Goal: Task Accomplishment & Management: Use online tool/utility

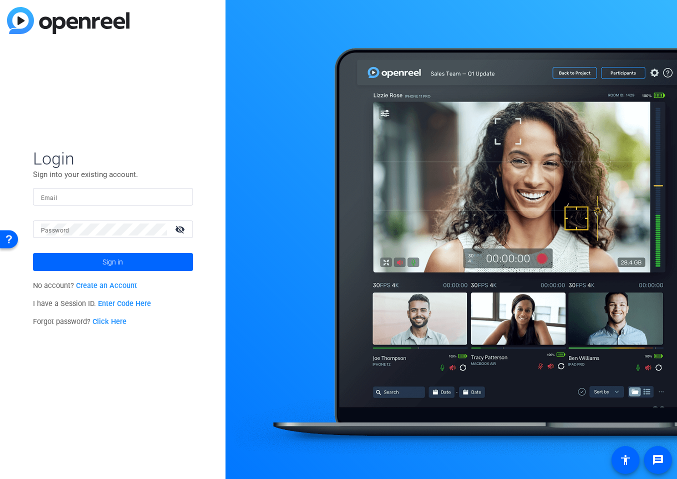
click at [128, 192] on input "Email" at bounding box center [113, 197] width 144 height 12
type input "sebastian.demarco@gartner.com"
click at [144, 267] on span at bounding box center [113, 262] width 160 height 24
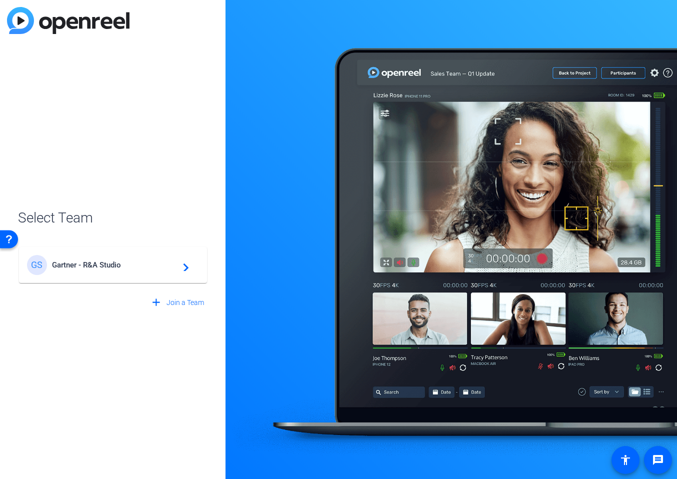
click at [157, 269] on div "GS Gartner - R&A Studio navigate_next" at bounding box center [113, 265] width 172 height 20
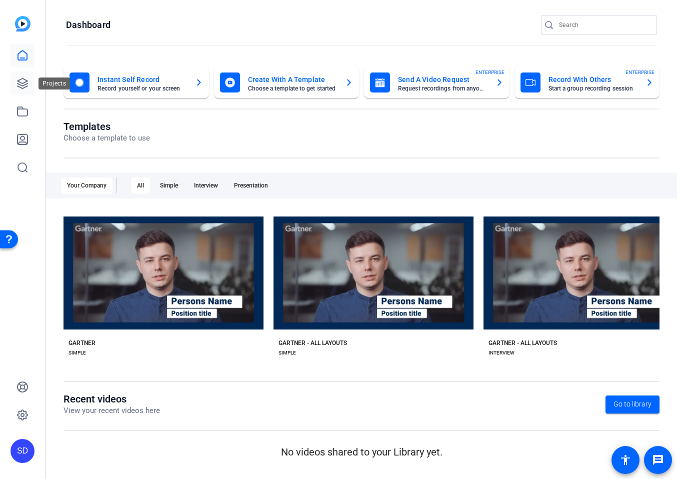
click at [27, 88] on icon at bounding box center [23, 84] width 12 height 12
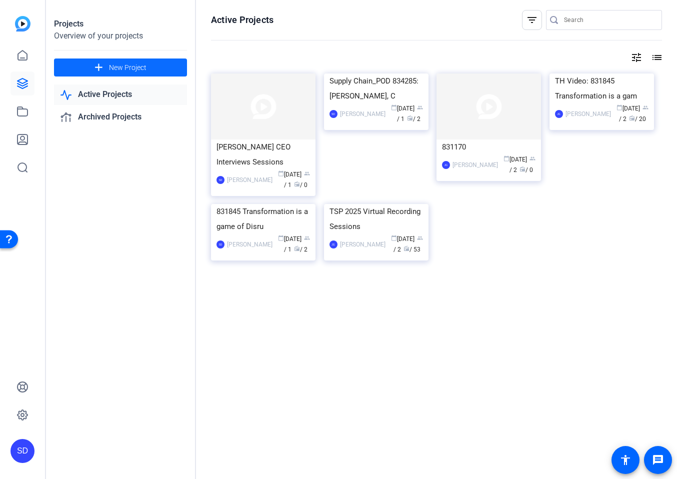
click at [149, 66] on span at bounding box center [120, 68] width 133 height 24
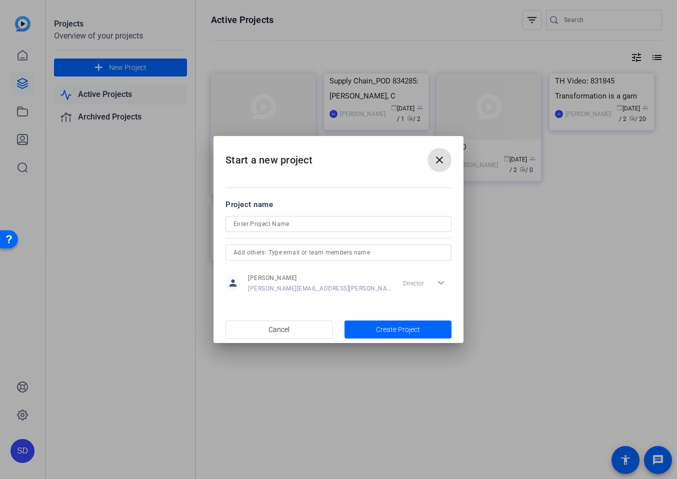
click at [302, 221] on input at bounding box center [339, 224] width 210 height 12
type input "Podcast"
click at [387, 328] on span "Create Project" at bounding box center [398, 330] width 44 height 11
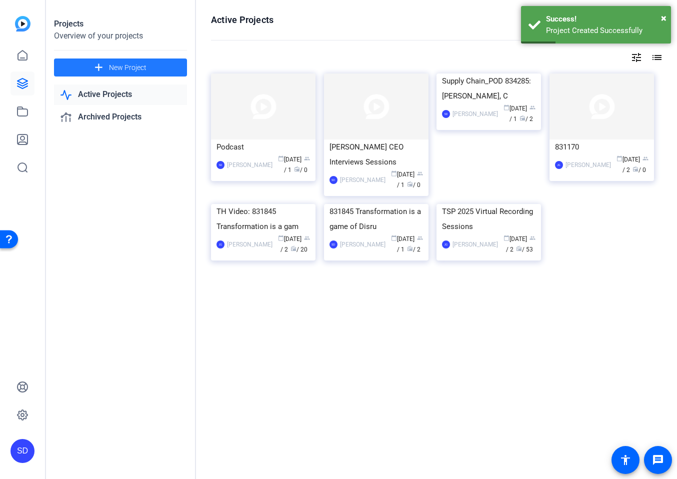
click at [24, 22] on img at bounding box center [23, 24] width 16 height 16
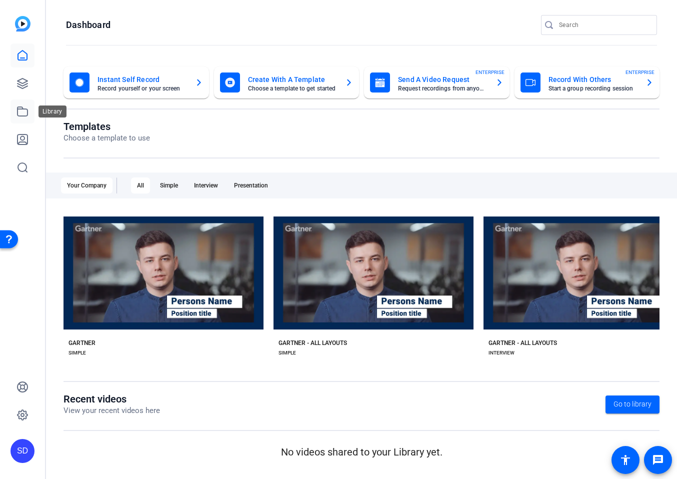
click at [24, 107] on icon at bounding box center [23, 112] width 12 height 12
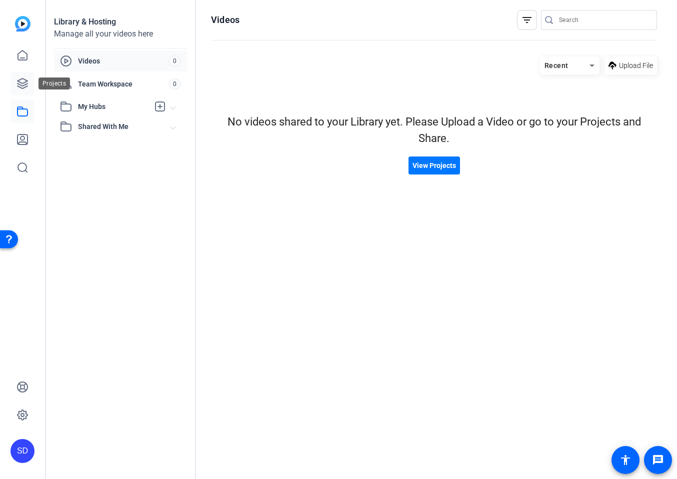
click at [24, 90] on link at bounding box center [23, 84] width 24 height 24
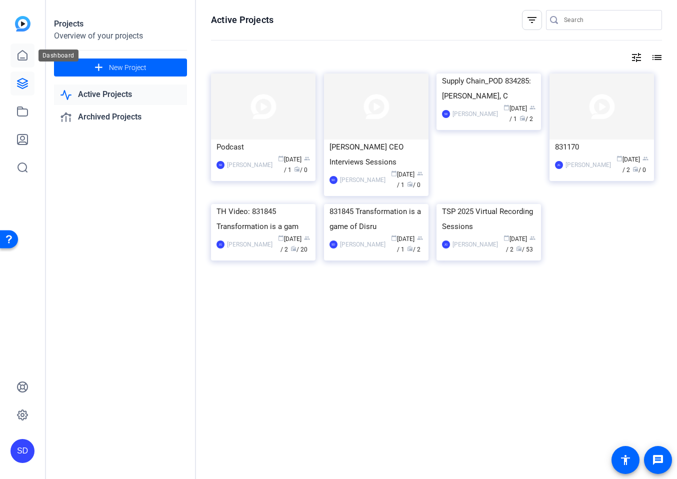
click at [23, 52] on icon at bounding box center [23, 56] width 12 height 12
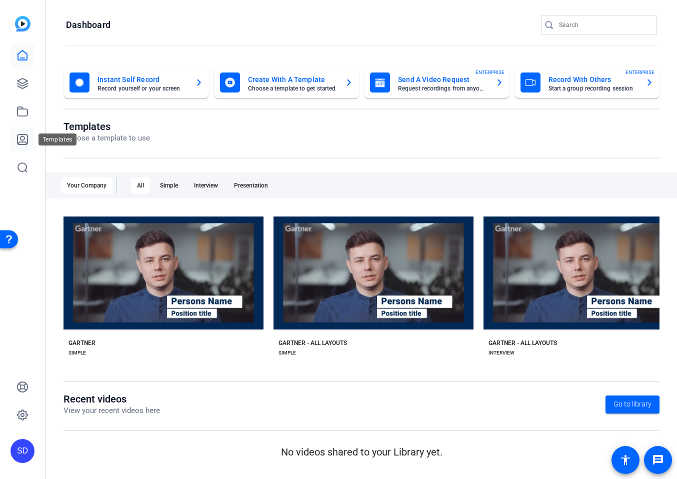
click at [19, 131] on link at bounding box center [23, 140] width 24 height 24
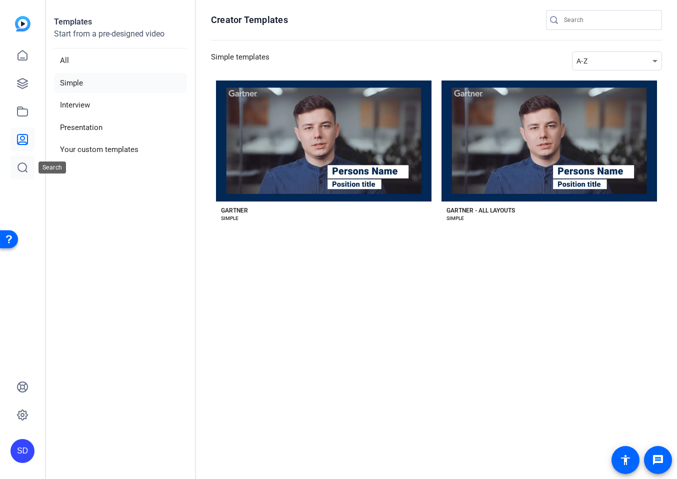
click at [25, 171] on icon at bounding box center [22, 167] width 9 height 9
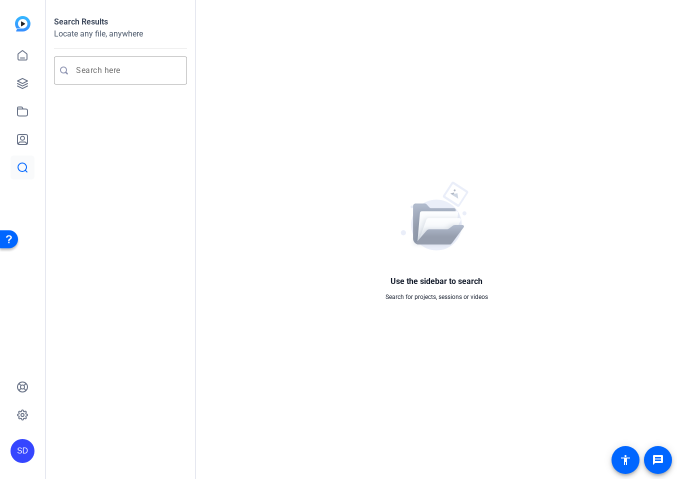
click at [25, 15] on div "SD" at bounding box center [22, 239] width 45 height 479
click at [23, 24] on img at bounding box center [23, 24] width 16 height 16
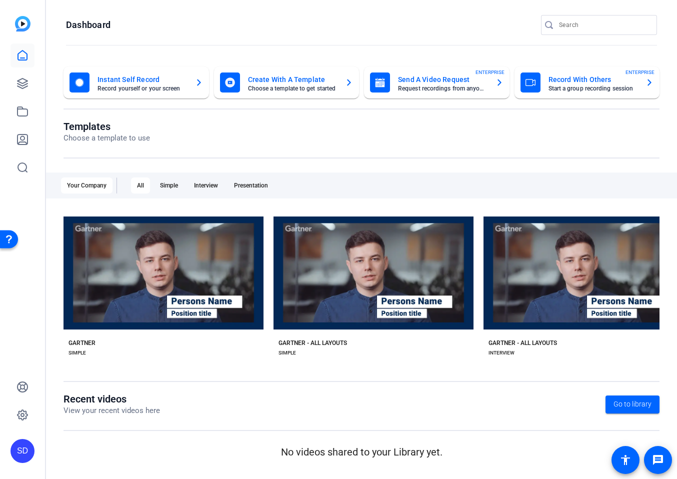
click at [26, 30] on img at bounding box center [23, 24] width 16 height 16
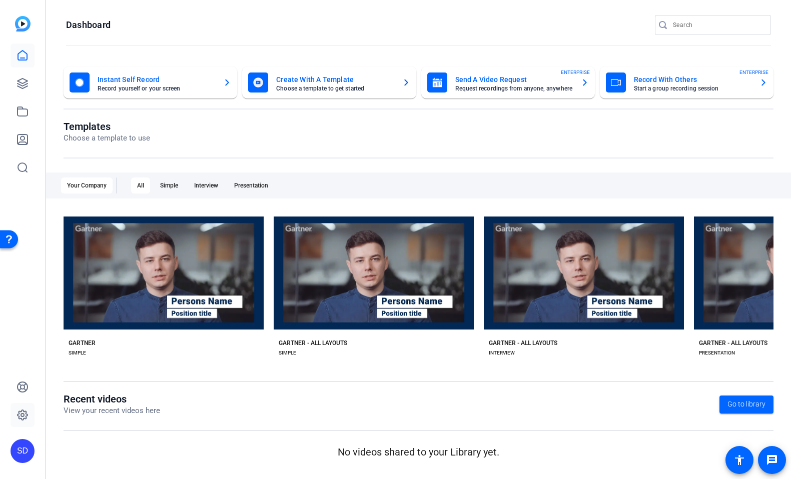
click at [24, 419] on icon at bounding box center [23, 415] width 10 height 10
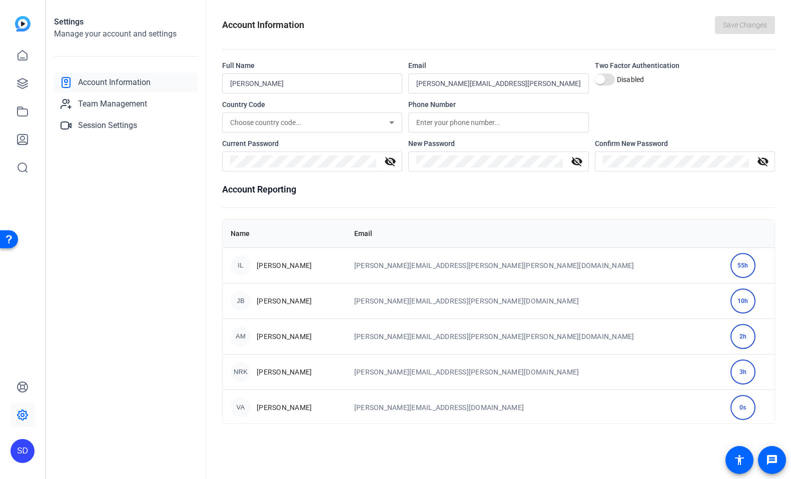
click at [33, 27] on div at bounding box center [23, 98] width 24 height 164
click at [16, 19] on img at bounding box center [23, 24] width 16 height 16
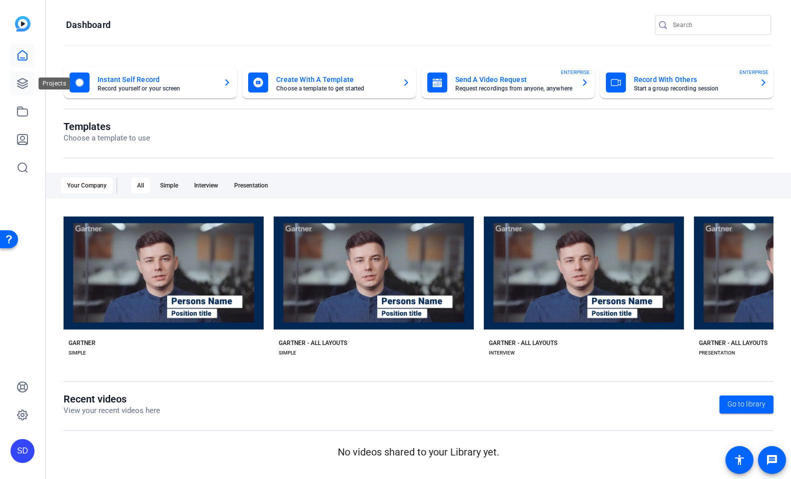
click at [24, 76] on link at bounding box center [23, 84] width 24 height 24
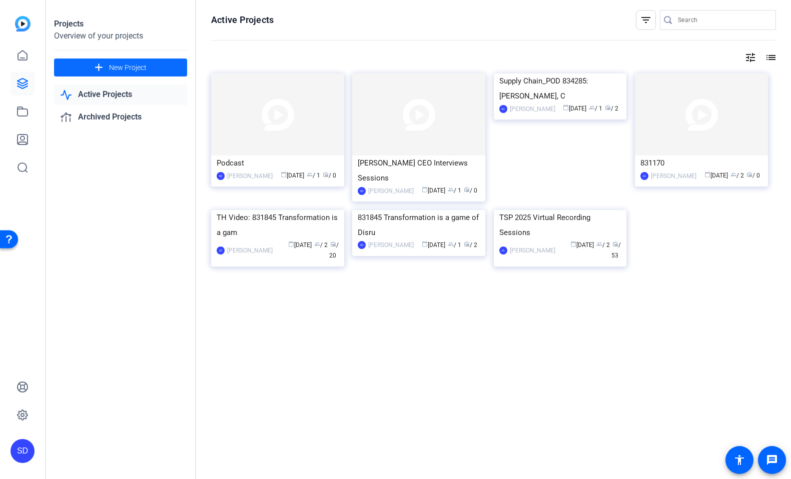
click at [123, 67] on span "New Project" at bounding box center [128, 68] width 38 height 11
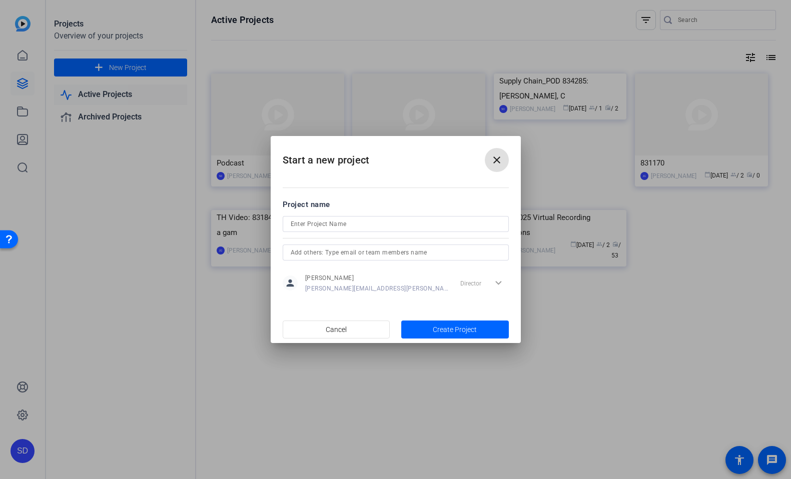
click at [500, 163] on mat-icon "close" at bounding box center [497, 160] width 12 height 12
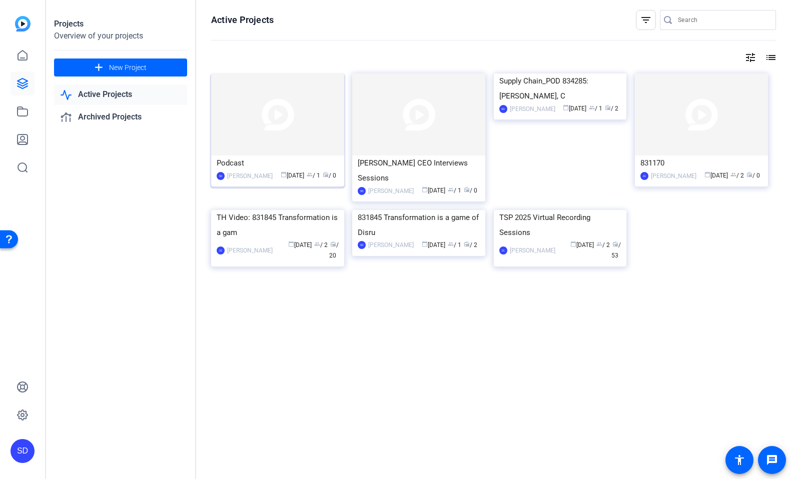
click at [292, 133] on img at bounding box center [277, 115] width 133 height 82
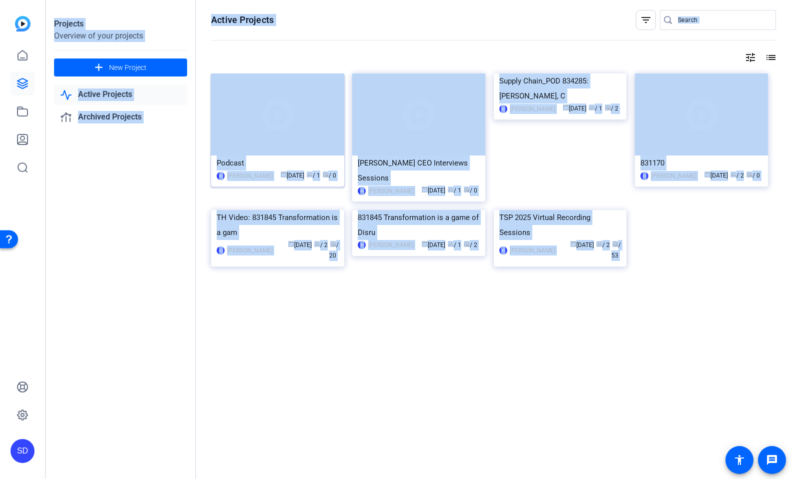
click at [292, 133] on div "Projects Overview of your projects add New Project Active Projects Archived Pro…" at bounding box center [418, 239] width 745 height 479
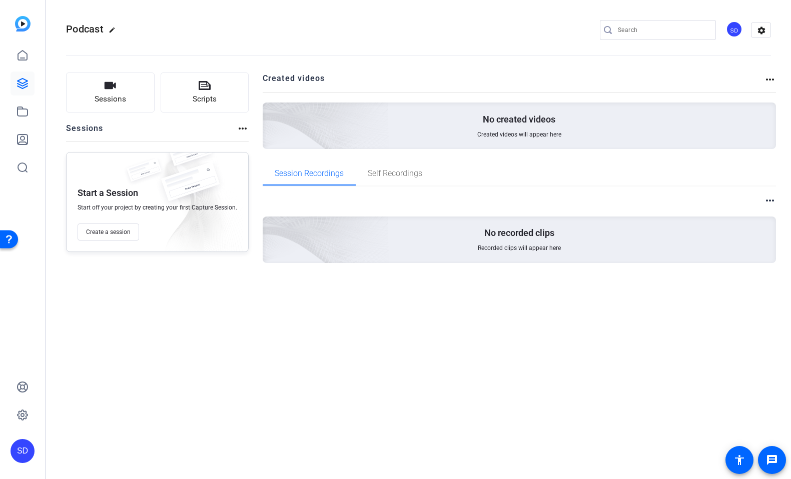
click at [232, 289] on div "Sessions Scripts Sessions more_horiz Start a Session Start off your project by …" at bounding box center [157, 184] width 183 height 223
click at [121, 231] on span "Create a session" at bounding box center [108, 232] width 45 height 8
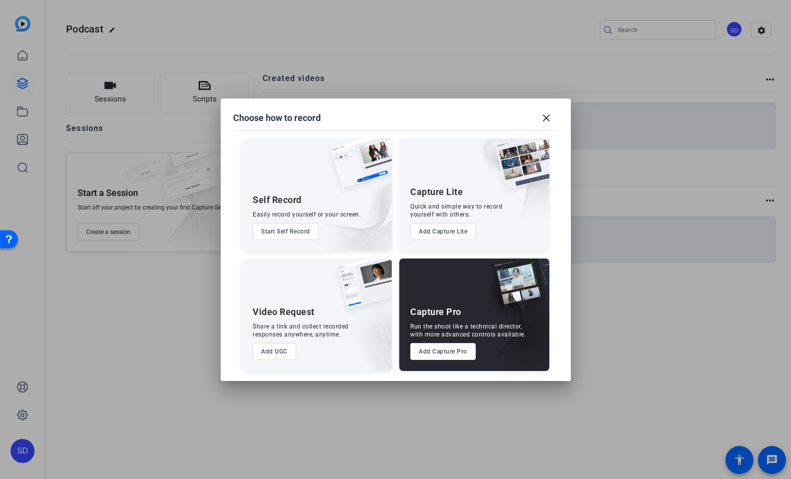
click at [457, 348] on button "Add Capture Pro" at bounding box center [443, 351] width 66 height 17
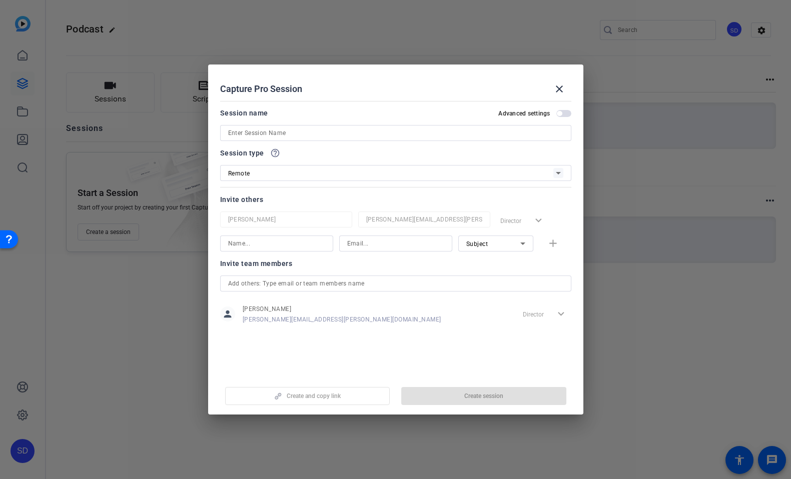
click at [311, 134] on input at bounding box center [395, 133] width 335 height 12
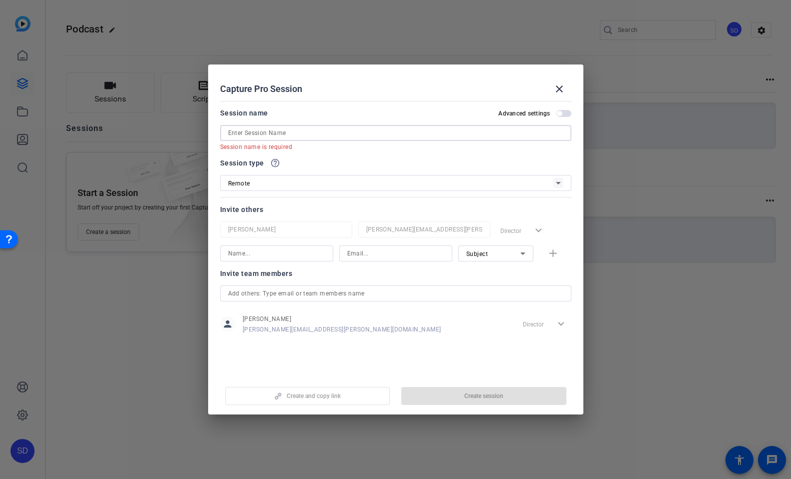
click at [298, 131] on input at bounding box center [395, 133] width 335 height 12
paste input "Gartner Podcast - [PERSON_NAME] - [PERSON_NAME]"
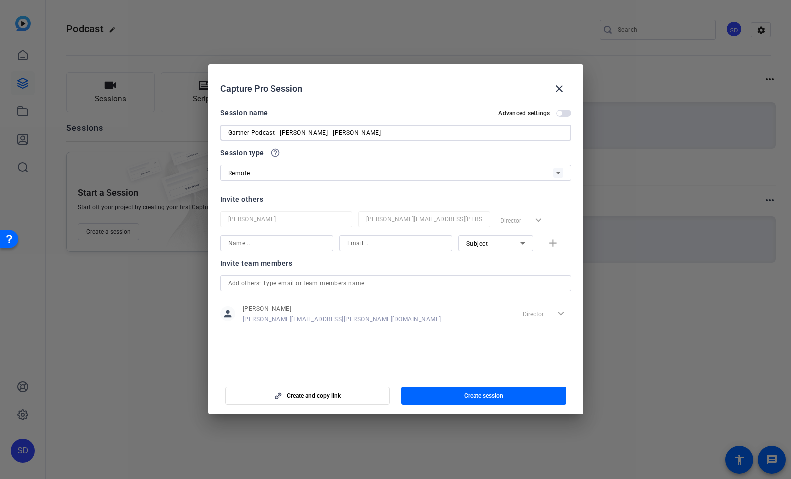
type input "Gartner Podcast - [PERSON_NAME] - [PERSON_NAME]"
click at [284, 170] on div "Remote" at bounding box center [390, 173] width 325 height 13
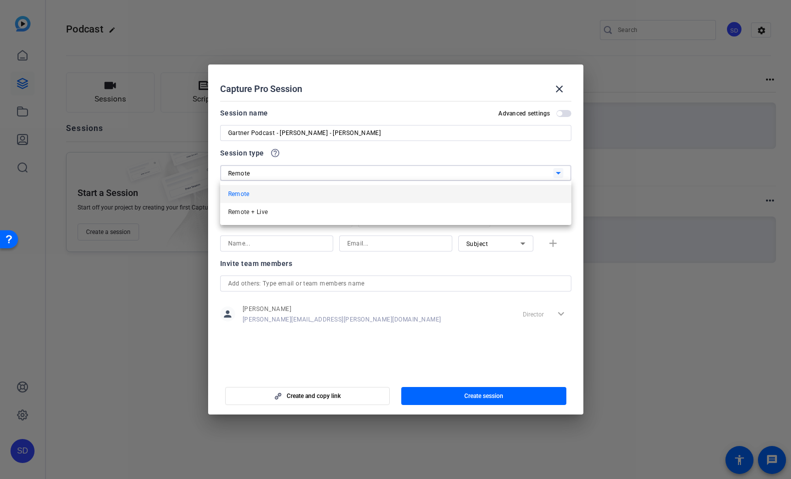
click at [284, 170] on div at bounding box center [395, 239] width 791 height 479
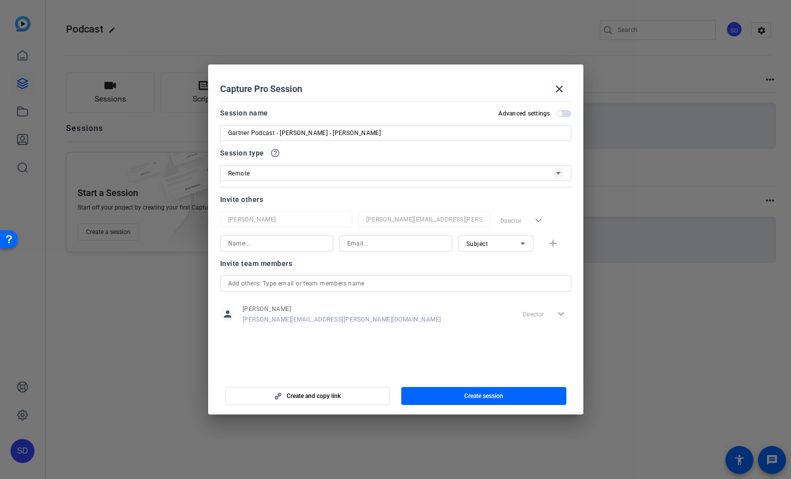
click at [303, 246] on input at bounding box center [276, 244] width 97 height 12
paste input "vikki.hansen@kcc.com"
type input "vikki.hansen@kcc.com"
click at [311, 248] on input "vikki.hansen@kcc.com" at bounding box center [276, 244] width 97 height 12
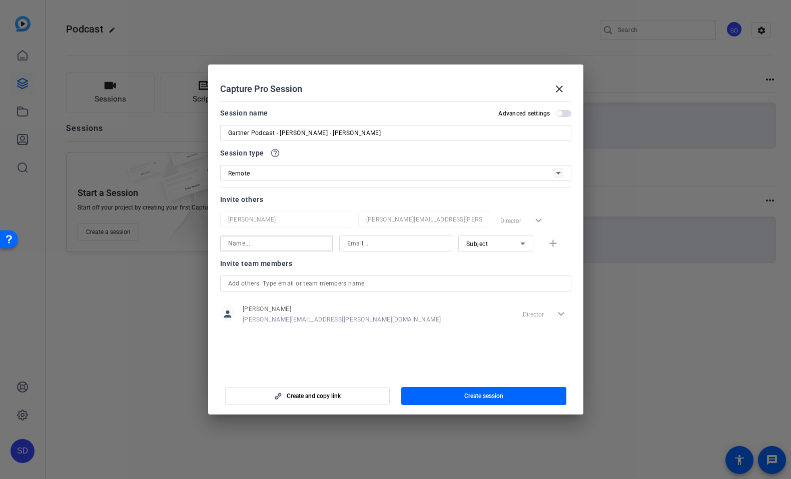
click at [364, 246] on input at bounding box center [395, 244] width 97 height 12
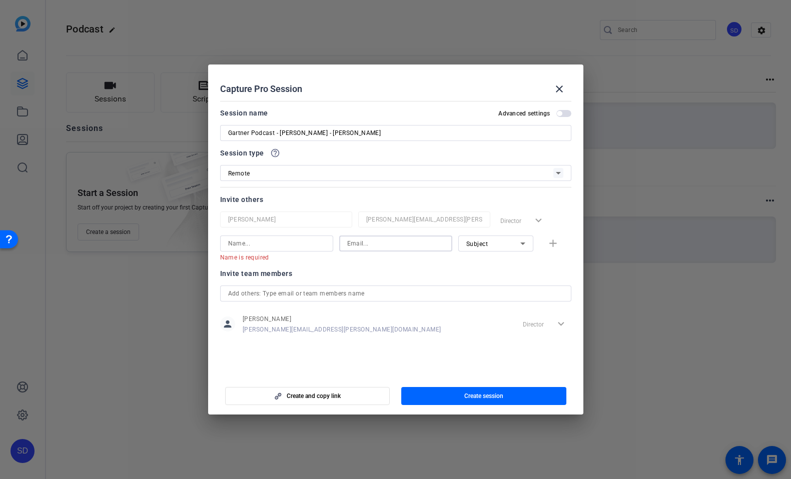
paste input "vikki.hansen@kcc.com"
type input "vikki.hansen@kcc.com"
click at [275, 241] on input at bounding box center [276, 244] width 97 height 12
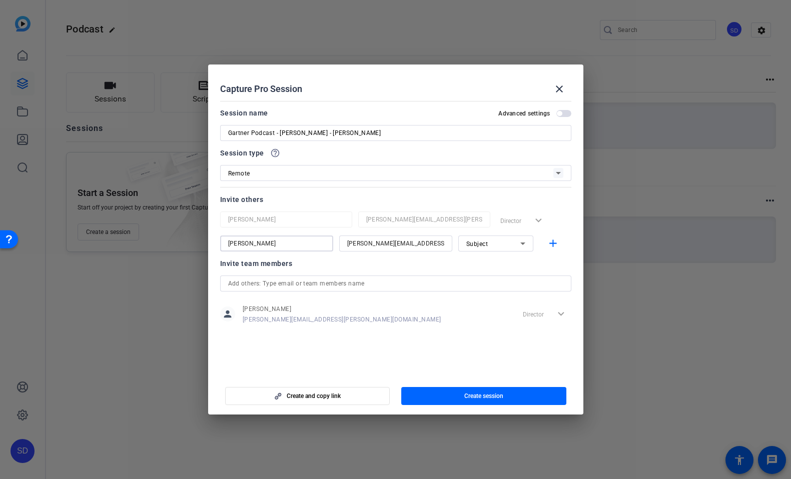
type input "[PERSON_NAME]"
click at [558, 243] on mat-icon "add" at bounding box center [553, 244] width 13 height 13
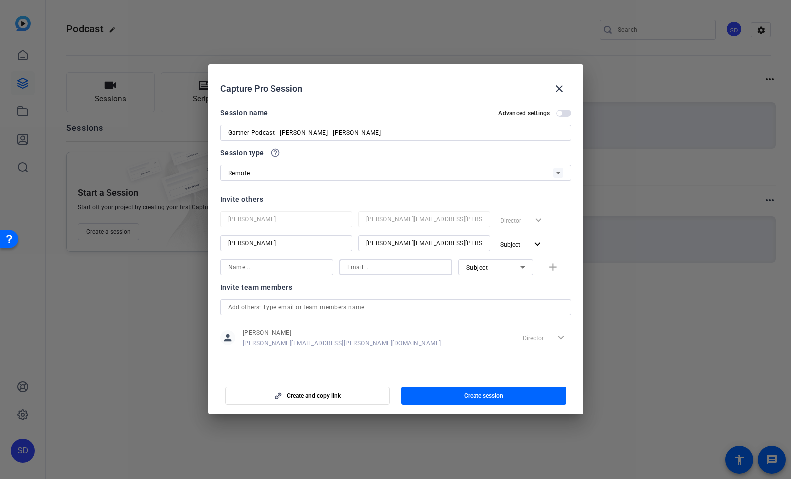
click at [390, 268] on input at bounding box center [395, 268] width 97 height 12
type input "m"
type input "tamera.fenske@kcc.com"
click at [315, 276] on div at bounding box center [276, 281] width 113 height 11
click at [307, 269] on input at bounding box center [276, 268] width 97 height 12
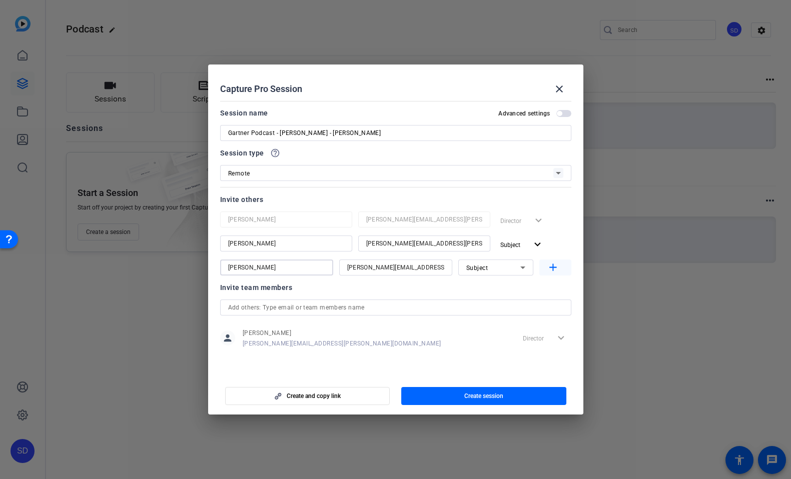
type input "[PERSON_NAME]"
click at [552, 269] on mat-icon "add" at bounding box center [553, 268] width 13 height 13
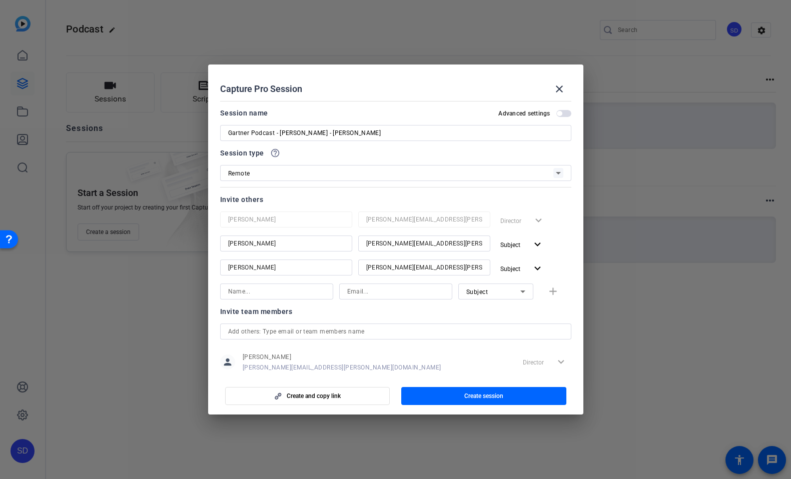
click at [288, 294] on input at bounding box center [276, 292] width 97 height 12
type input "[PERSON_NAME]"
click at [356, 288] on input at bounding box center [395, 292] width 97 height 12
paste input "Thomas.OConnor@gartner.com"
type input "Thomas.OConnor@gartner.com"
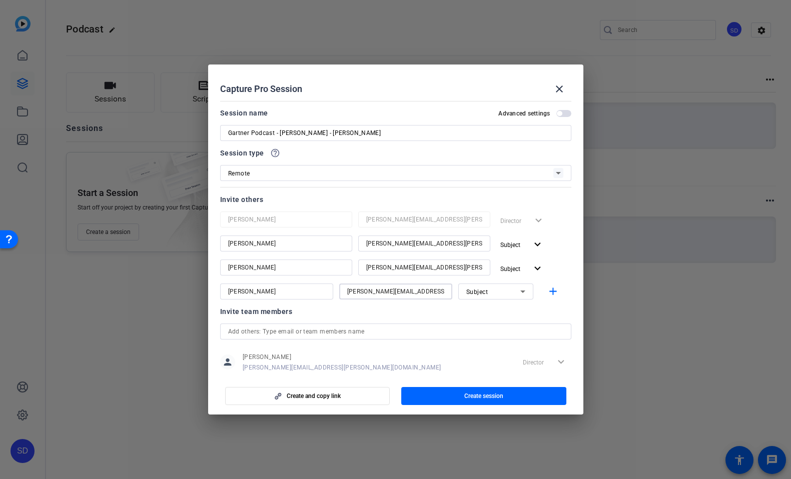
click at [481, 319] on div "Invite team members person Sebastian Demarco Sebastian.Demarco@gartner.com Dire…" at bounding box center [395, 345] width 351 height 79
click at [550, 291] on mat-icon "add" at bounding box center [553, 292] width 13 height 13
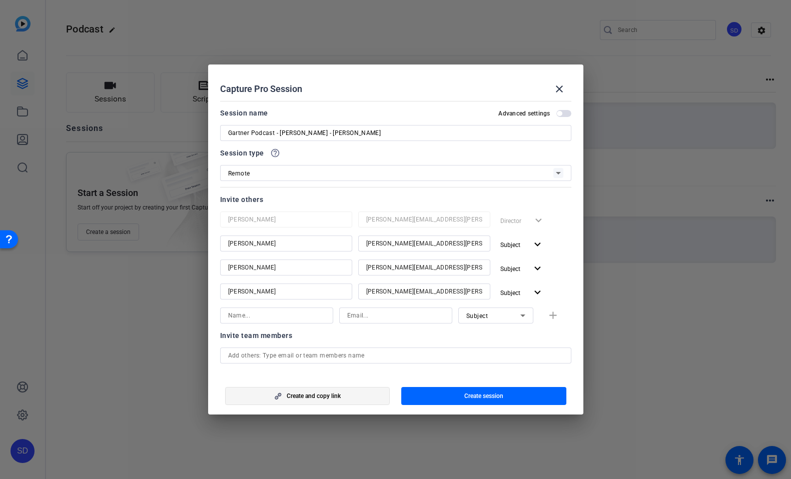
click at [352, 400] on span "button" at bounding box center [308, 396] width 164 height 24
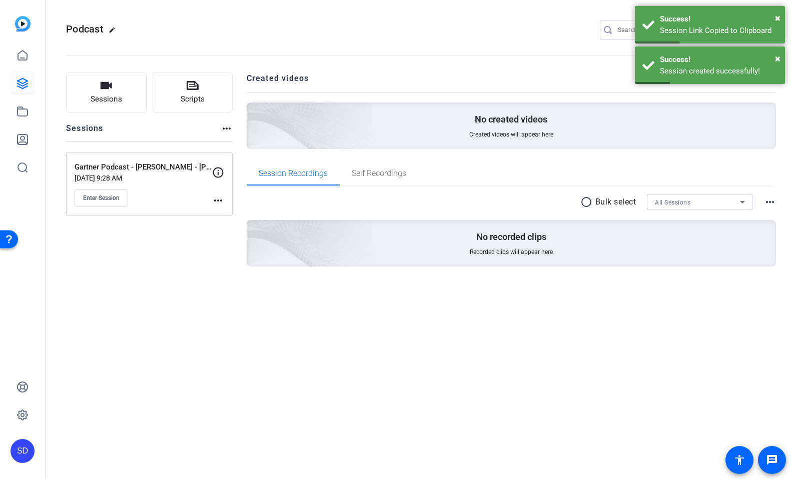
click at [169, 174] on p "Oct 02, 2025 @ 9:28 AM" at bounding box center [144, 178] width 138 height 8
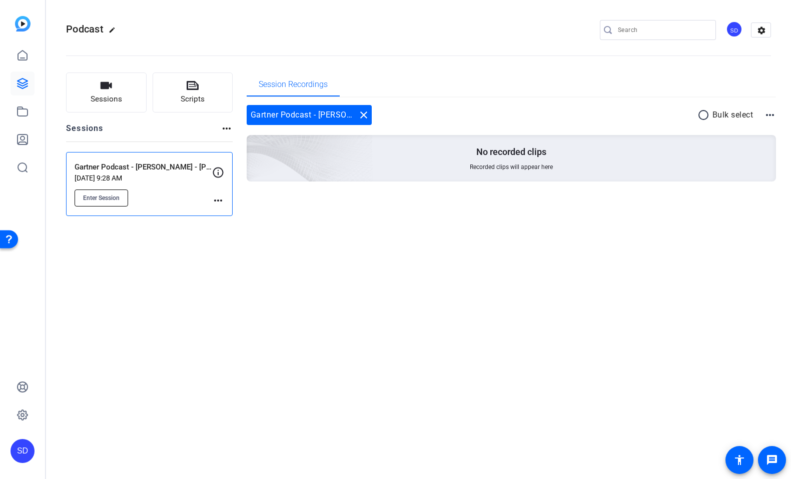
click at [94, 197] on span "Enter Session" at bounding box center [101, 198] width 37 height 8
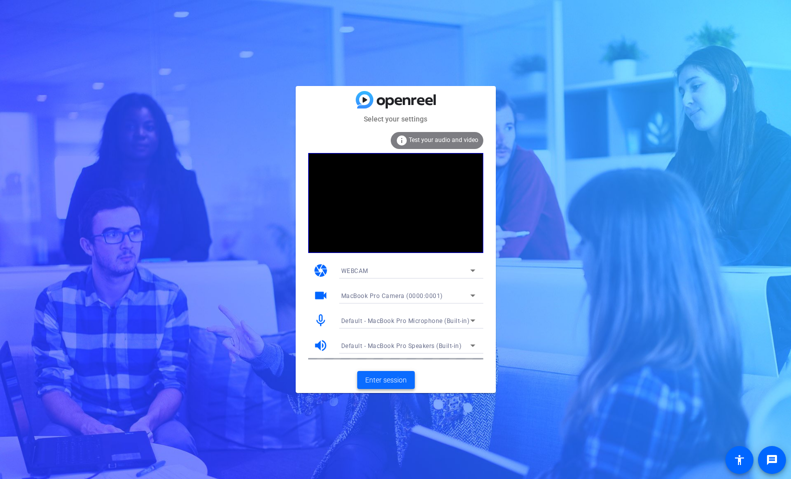
click at [404, 382] on span "Enter session" at bounding box center [386, 380] width 42 height 11
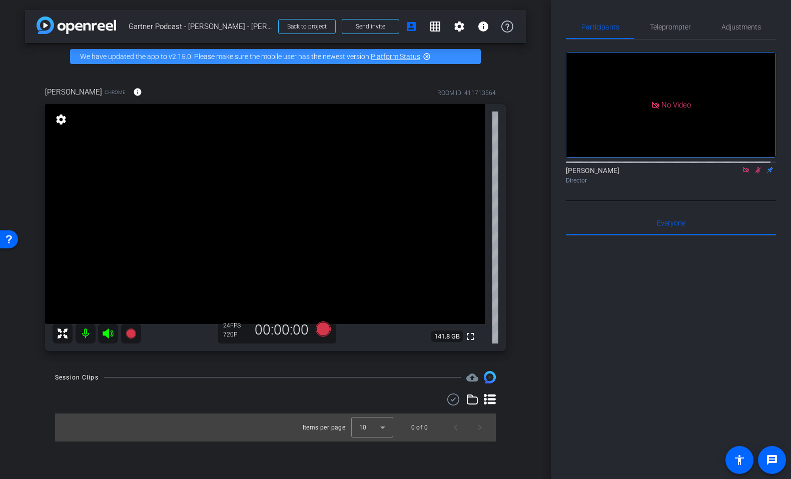
click at [756, 174] on icon at bounding box center [759, 170] width 6 height 7
click at [743, 173] on icon at bounding box center [746, 170] width 6 height 6
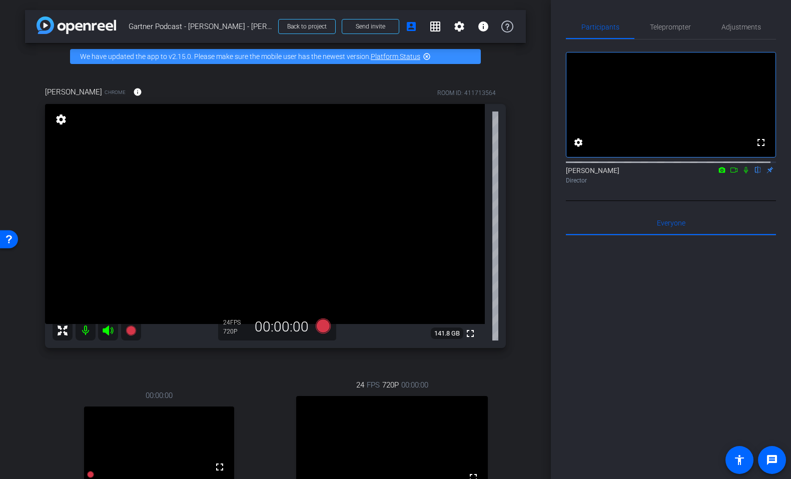
click at [730, 174] on icon at bounding box center [734, 170] width 8 height 7
click at [320, 325] on icon at bounding box center [322, 326] width 15 height 15
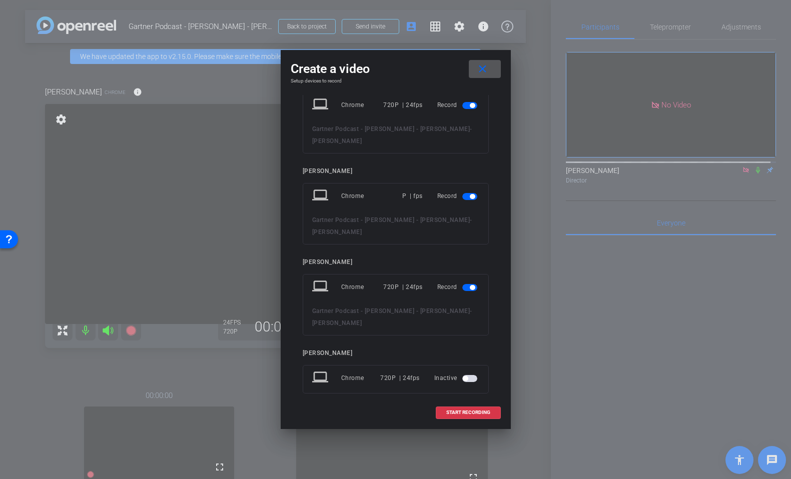
scroll to position [40, 0]
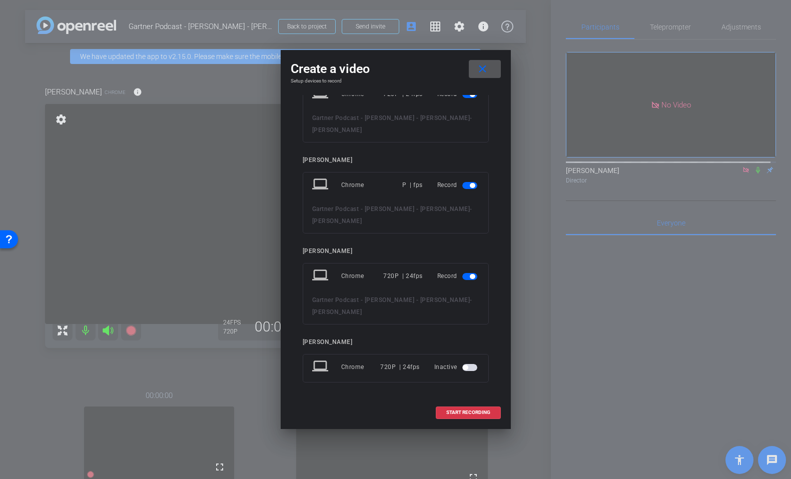
click at [462, 186] on span "button" at bounding box center [469, 185] width 15 height 7
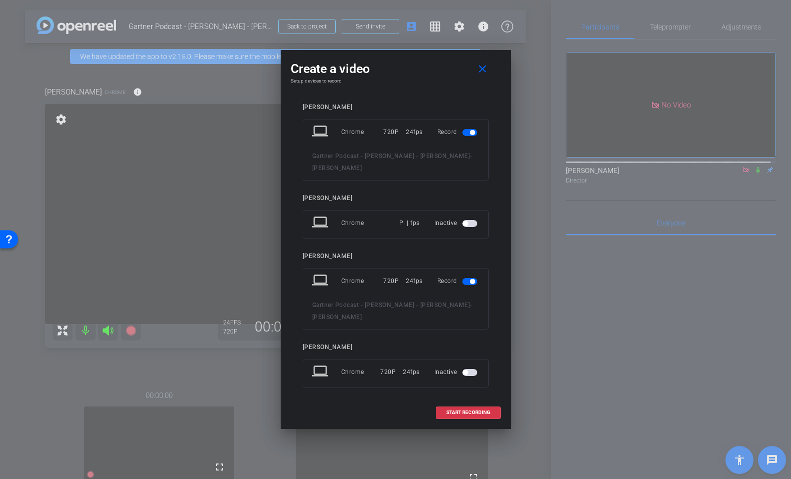
scroll to position [0, 0]
click at [462, 412] on span "START RECORDING" at bounding box center [468, 412] width 44 height 5
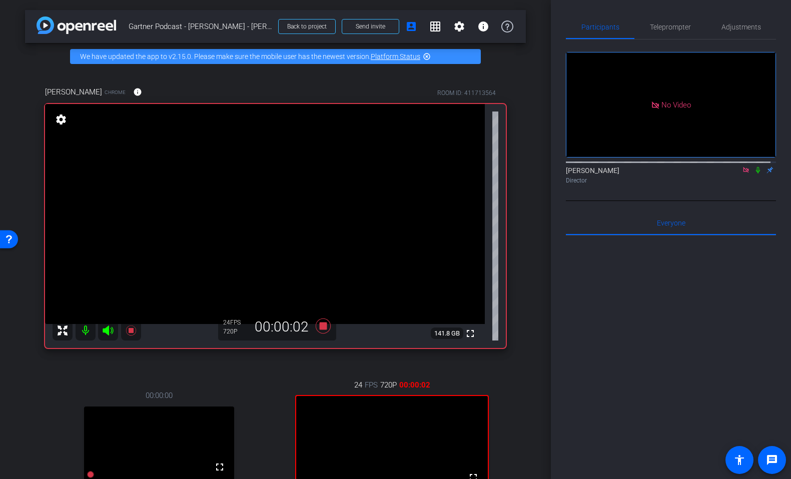
click at [754, 174] on icon at bounding box center [758, 170] width 8 height 7
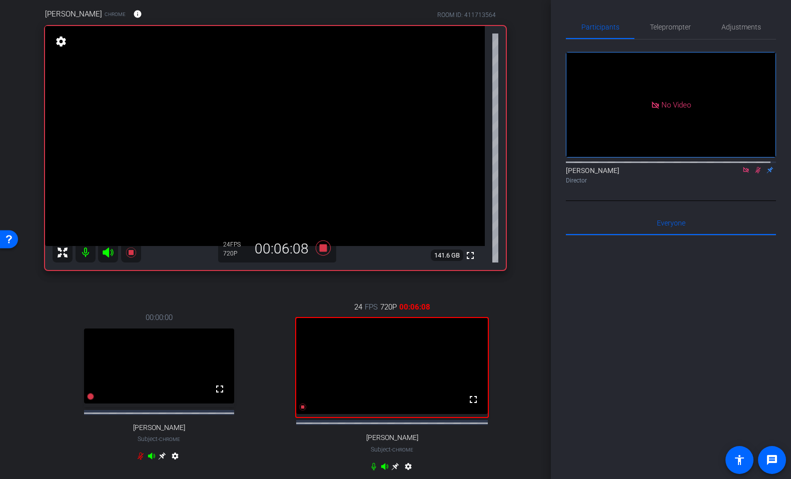
scroll to position [83, 0]
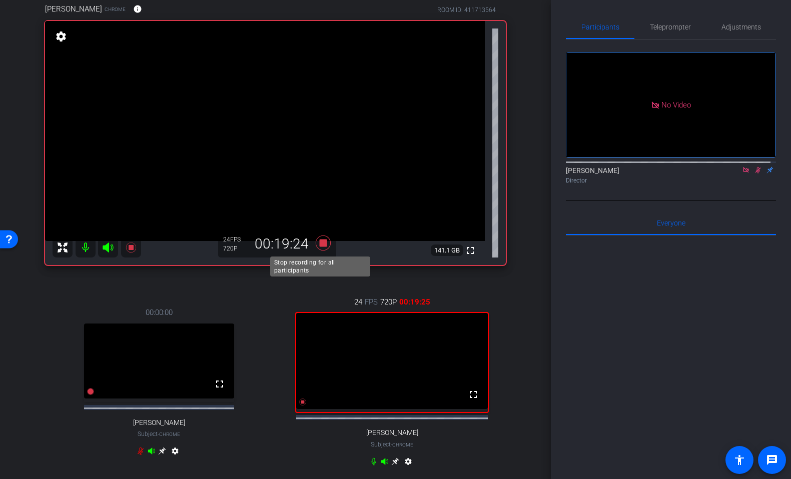
click at [319, 243] on icon at bounding box center [322, 243] width 15 height 15
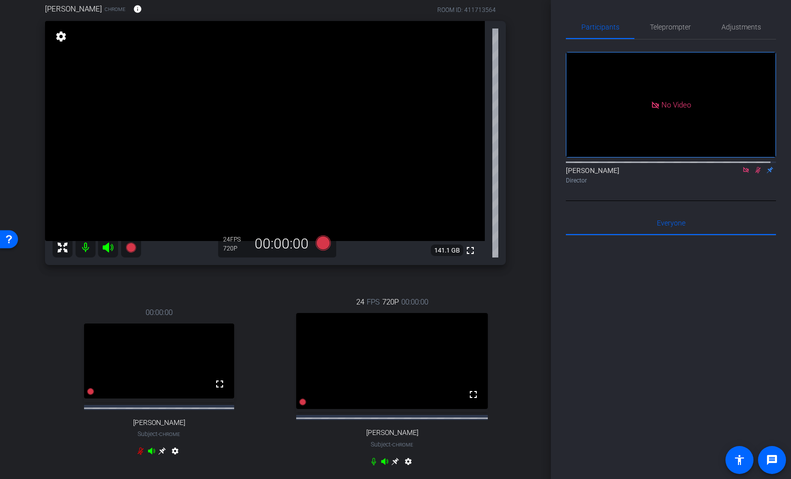
click at [754, 174] on icon at bounding box center [758, 170] width 8 height 7
click at [319, 241] on icon at bounding box center [322, 243] width 15 height 15
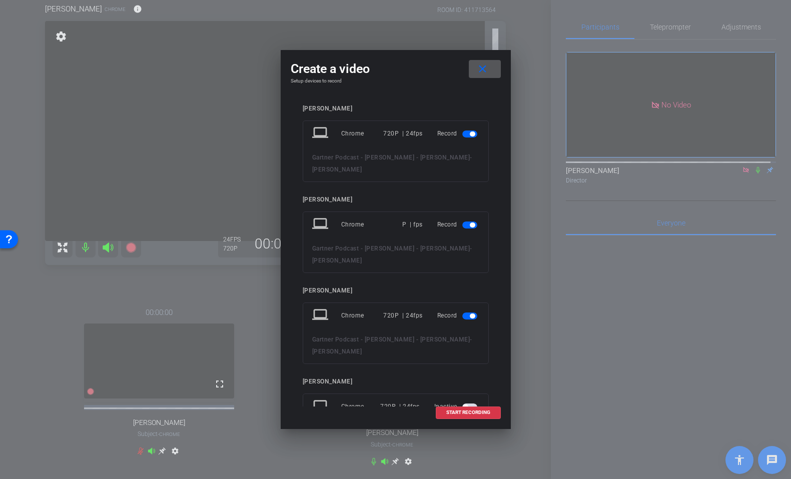
click at [455, 226] on div "Record" at bounding box center [458, 225] width 42 height 18
click at [462, 318] on span "button" at bounding box center [469, 316] width 15 height 7
click at [463, 223] on span "button" at bounding box center [469, 225] width 15 height 7
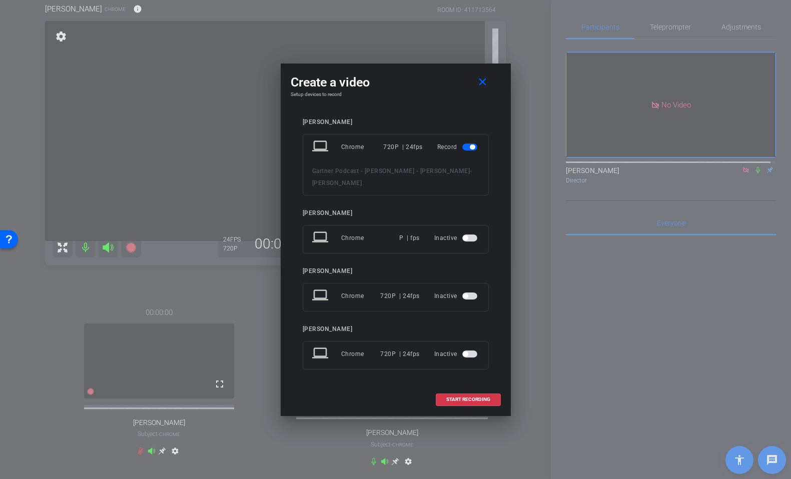
drag, startPoint x: 469, startPoint y: 396, endPoint x: 496, endPoint y: 351, distance: 52.7
click at [469, 397] on span "START RECORDING" at bounding box center [468, 399] width 44 height 5
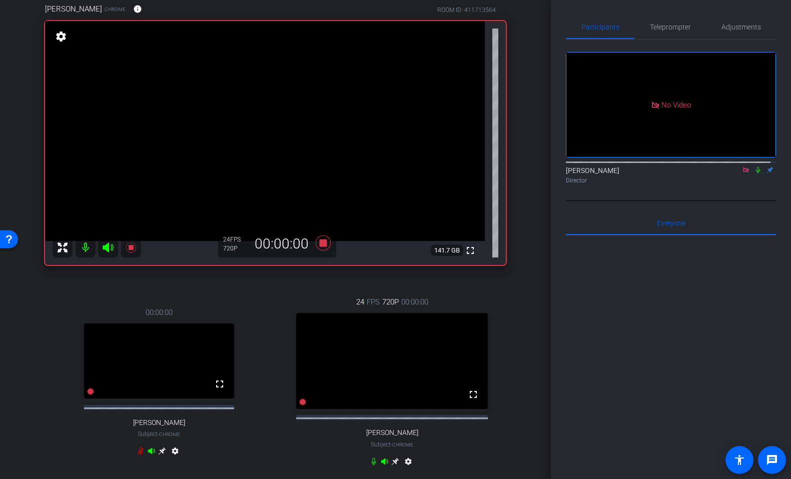
click at [755, 174] on icon at bounding box center [758, 170] width 8 height 7
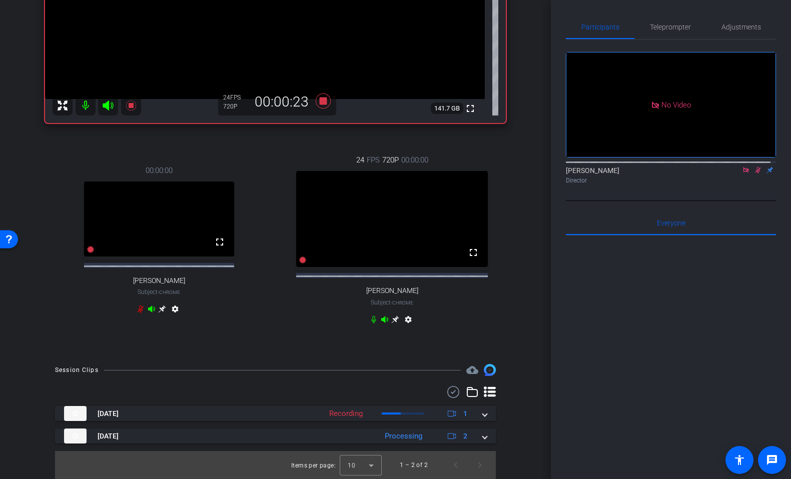
scroll to position [34, 0]
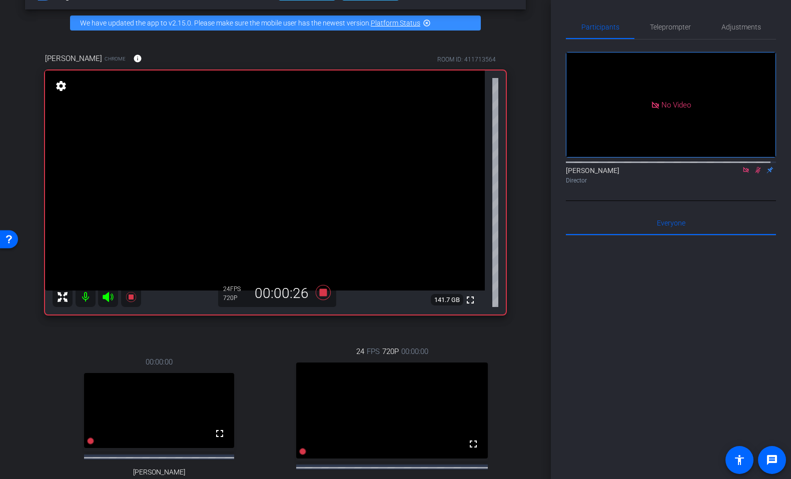
click at [754, 174] on icon at bounding box center [758, 170] width 8 height 7
click at [324, 291] on icon at bounding box center [323, 293] width 24 height 18
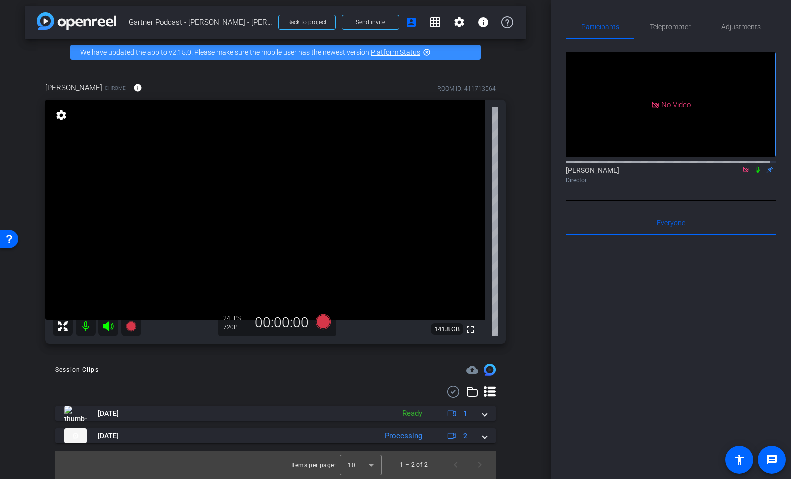
scroll to position [5, 0]
click at [321, 321] on icon at bounding box center [322, 322] width 15 height 15
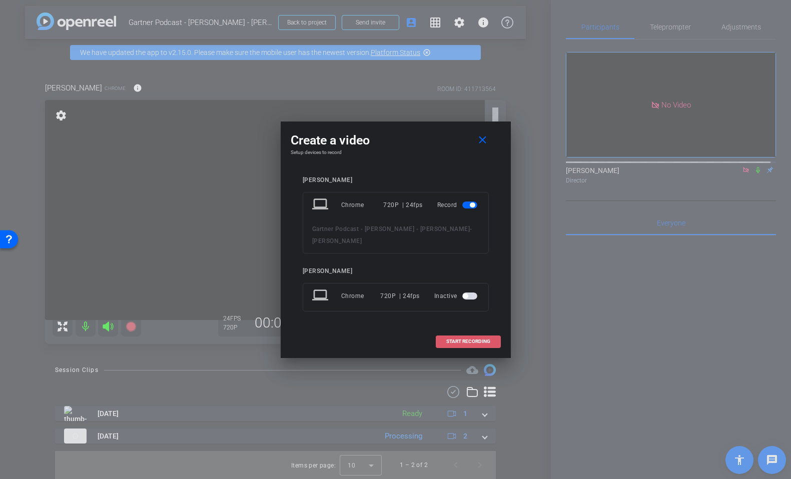
click at [464, 340] on span "START RECORDING" at bounding box center [468, 341] width 44 height 5
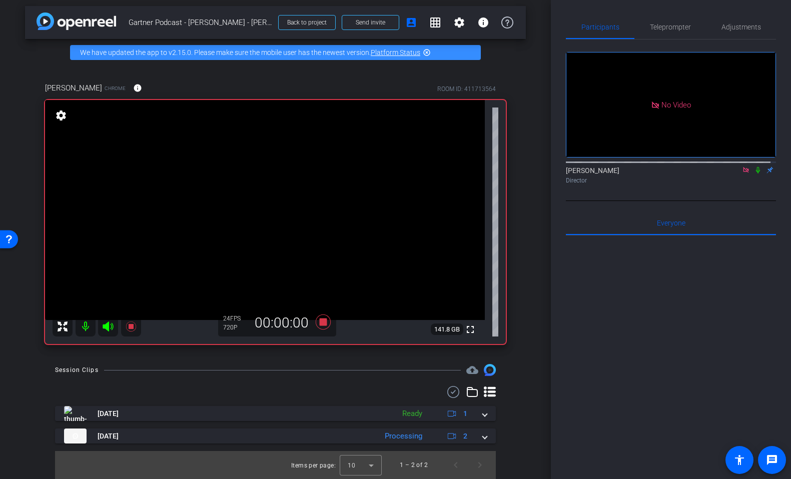
click at [755, 174] on icon at bounding box center [758, 170] width 8 height 7
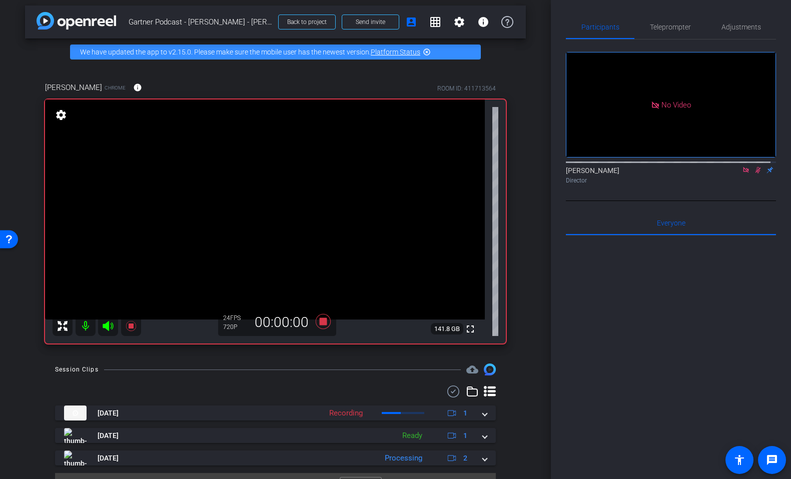
scroll to position [27, 0]
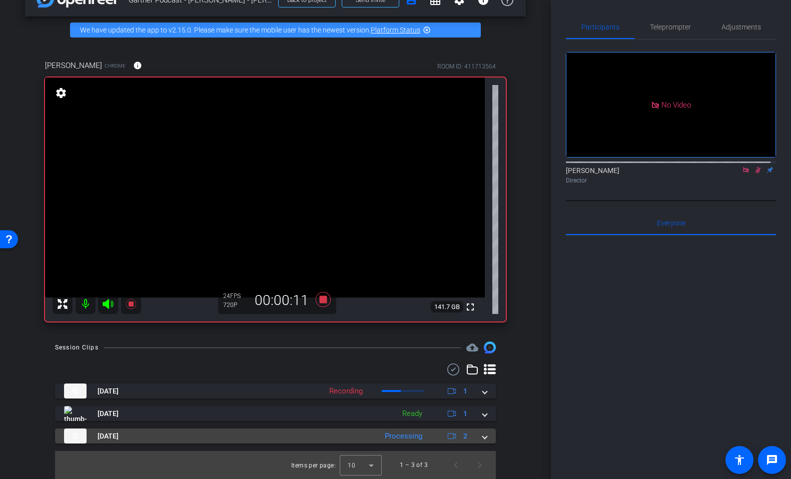
click at [483, 436] on span at bounding box center [485, 436] width 4 height 11
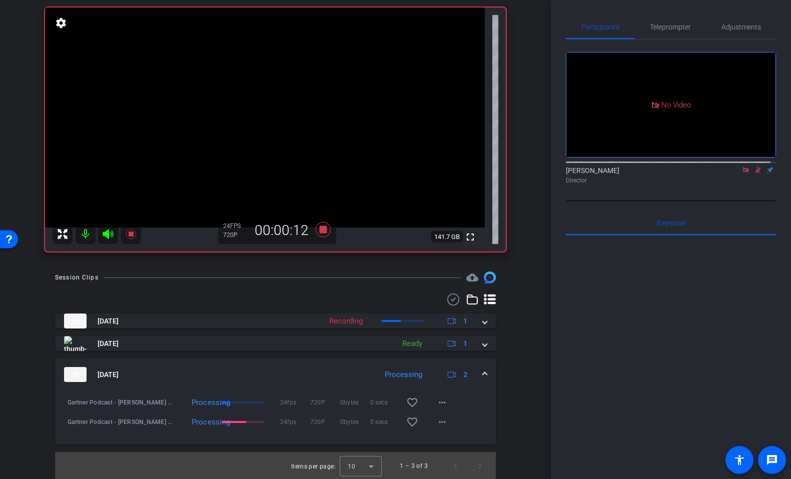
scroll to position [98, 0]
click at [756, 174] on icon at bounding box center [759, 170] width 6 height 7
click at [754, 174] on icon at bounding box center [758, 170] width 8 height 7
click at [322, 228] on icon at bounding box center [322, 228] width 15 height 15
click at [756, 174] on icon at bounding box center [759, 170] width 6 height 7
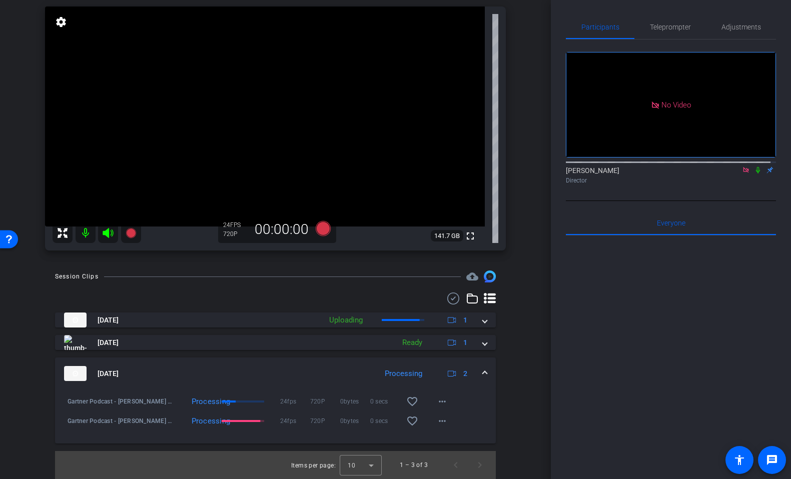
click at [742, 174] on icon at bounding box center [746, 170] width 8 height 7
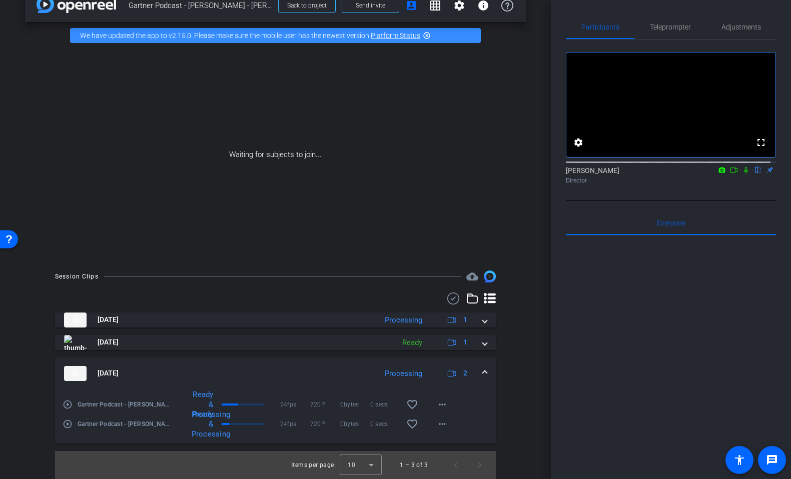
scroll to position [21, 0]
click at [436, 404] on mat-icon "more_horiz" at bounding box center [442, 405] width 12 height 12
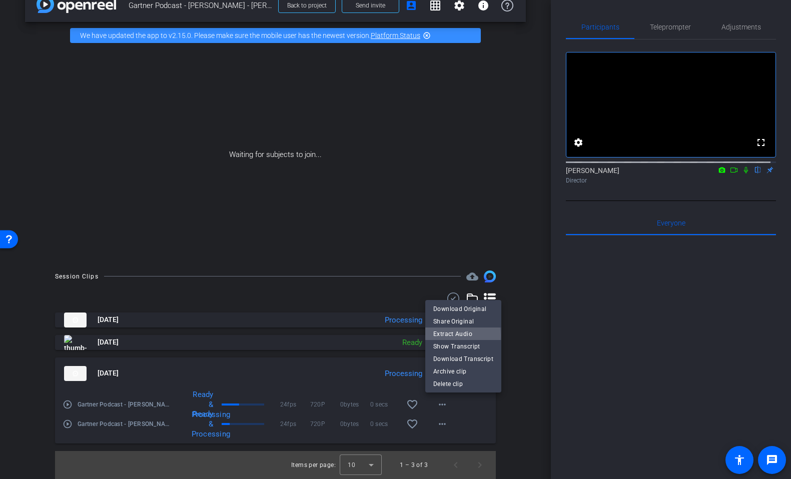
click at [455, 336] on span "Extract Audio" at bounding box center [463, 334] width 60 height 12
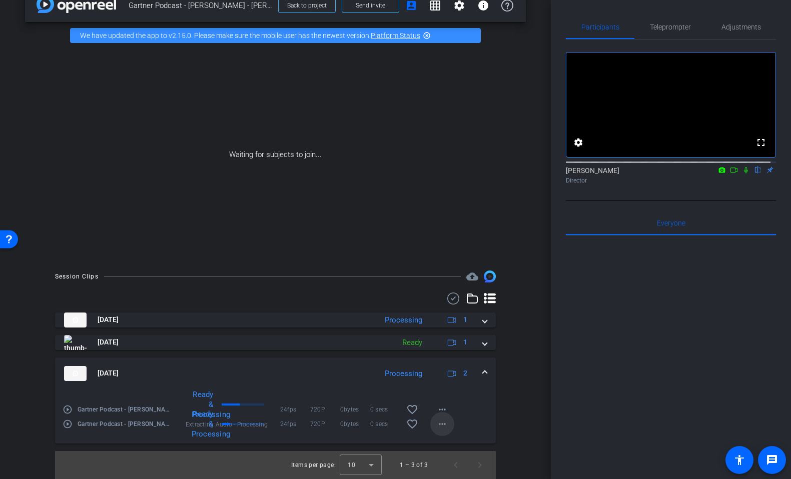
click at [438, 424] on mat-icon "more_horiz" at bounding box center [442, 424] width 12 height 12
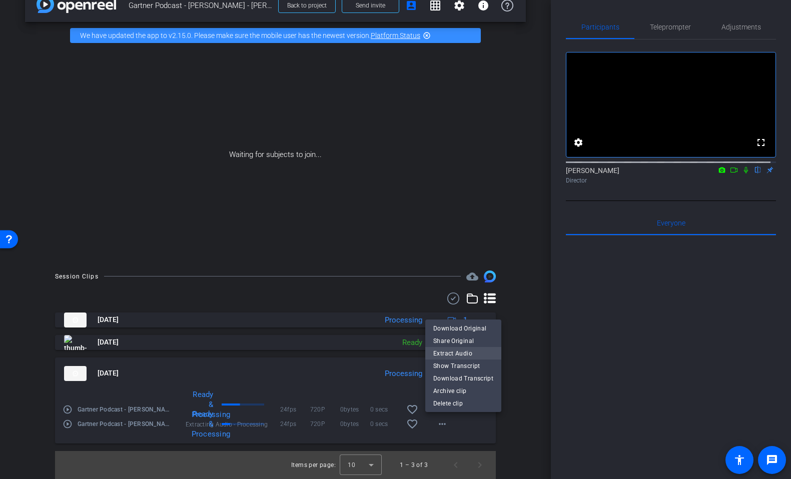
click at [459, 351] on span "Extract Audio" at bounding box center [463, 354] width 60 height 12
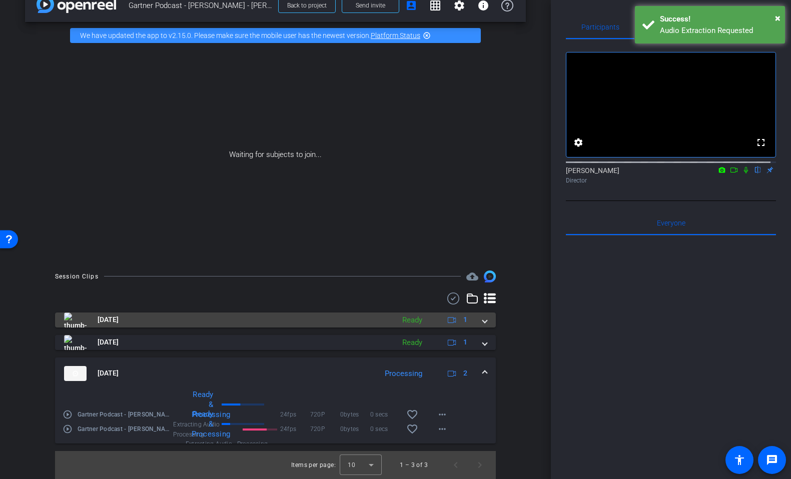
click at [483, 321] on span at bounding box center [485, 320] width 4 height 11
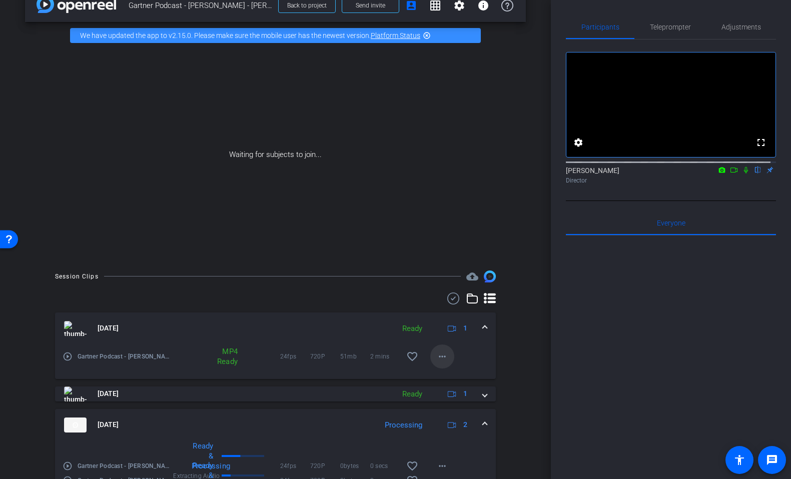
click at [437, 354] on mat-icon "more_horiz" at bounding box center [442, 357] width 12 height 12
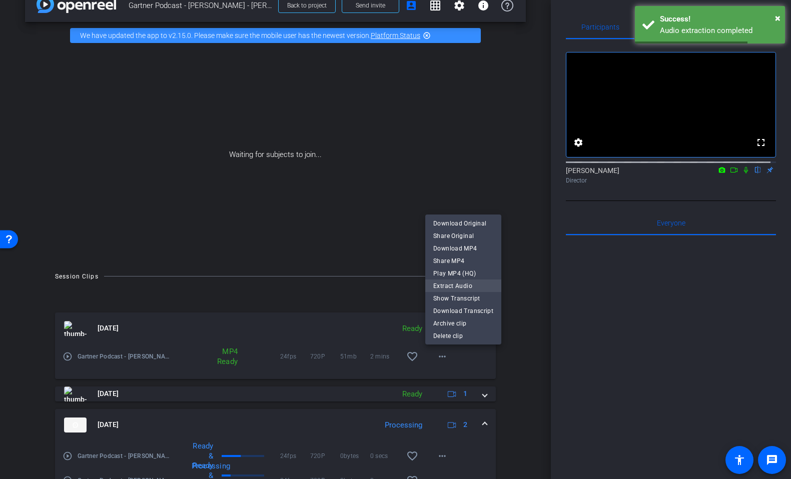
click at [475, 287] on span "Extract Audio" at bounding box center [463, 286] width 60 height 12
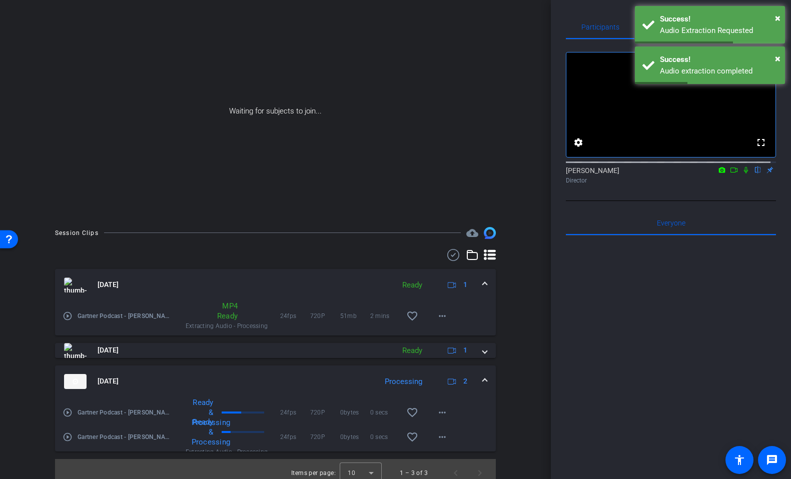
scroll to position [73, 0]
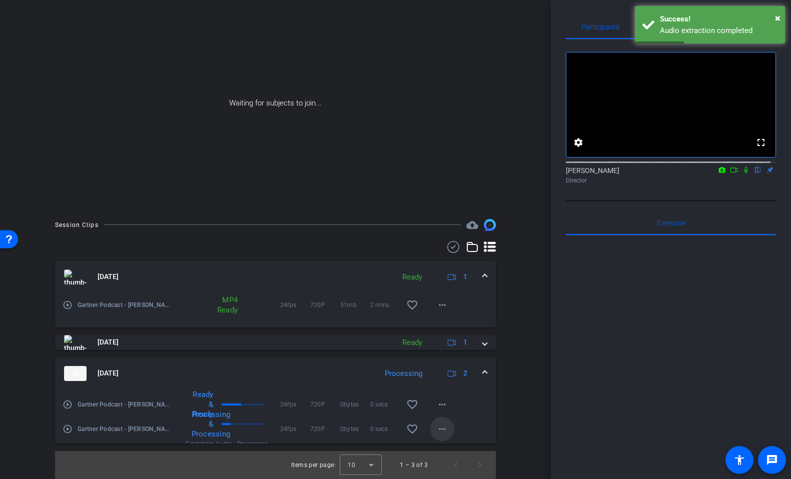
click at [436, 428] on mat-icon "more_horiz" at bounding box center [442, 429] width 12 height 12
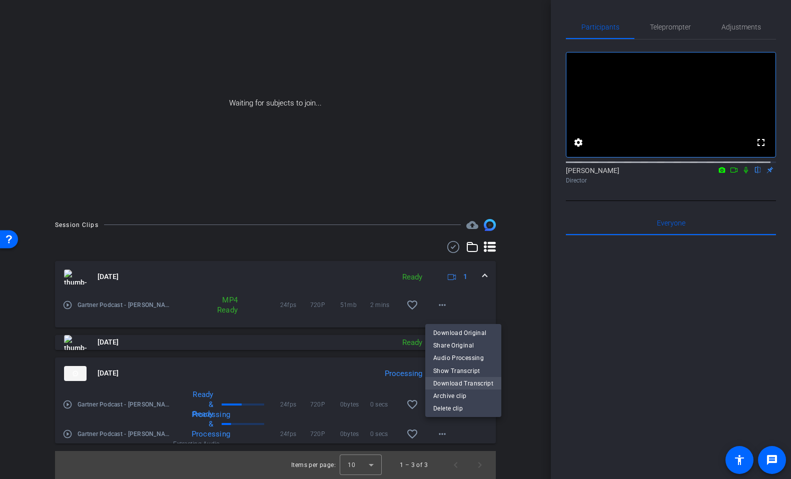
click at [468, 385] on span "Download Transcript" at bounding box center [463, 384] width 60 height 12
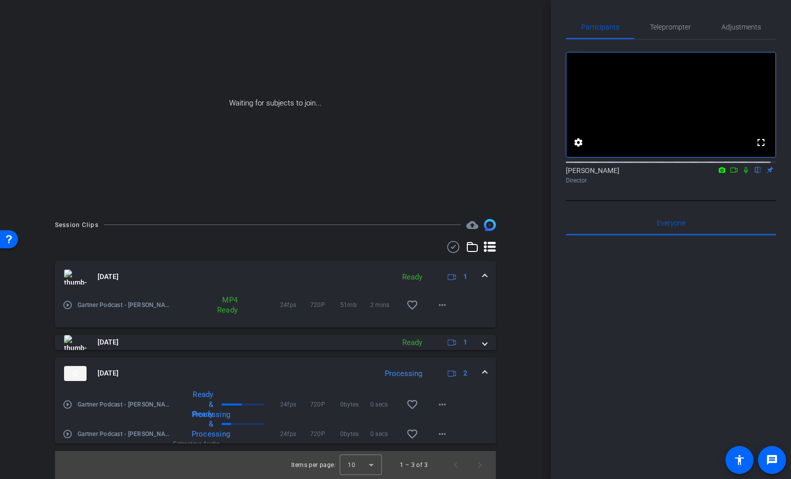
scroll to position [3, 0]
click at [441, 400] on mat-icon "more_horiz" at bounding box center [442, 402] width 12 height 12
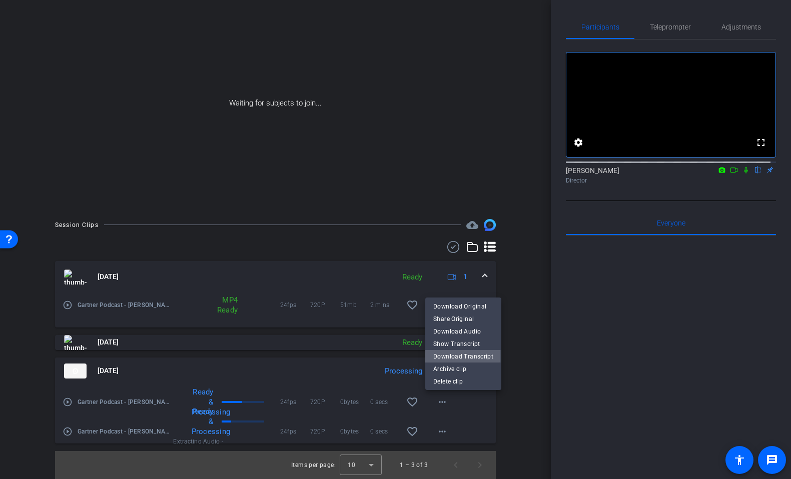
click at [455, 356] on span "Download Transcript" at bounding box center [463, 357] width 60 height 12
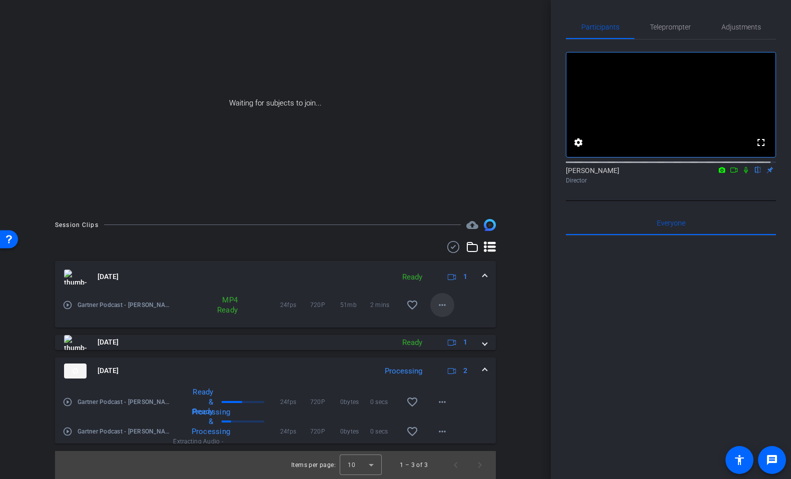
click at [438, 304] on mat-icon "more_horiz" at bounding box center [442, 305] width 12 height 12
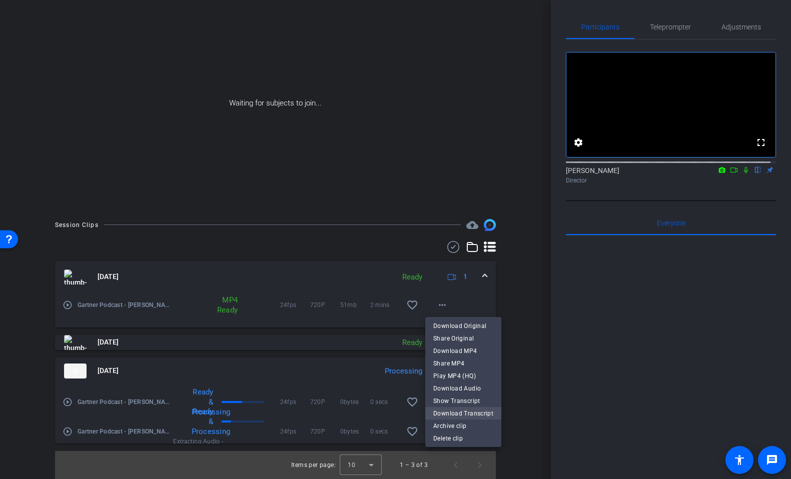
click at [462, 414] on span "Download Transcript" at bounding box center [463, 414] width 60 height 12
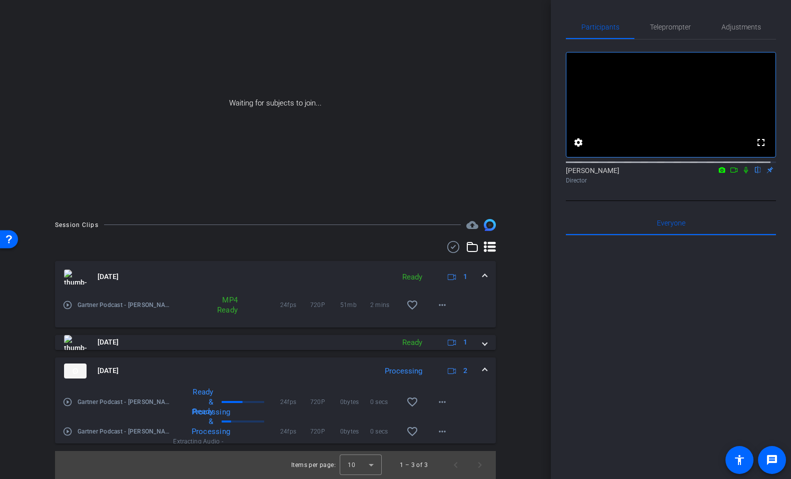
click at [483, 273] on span at bounding box center [485, 277] width 4 height 11
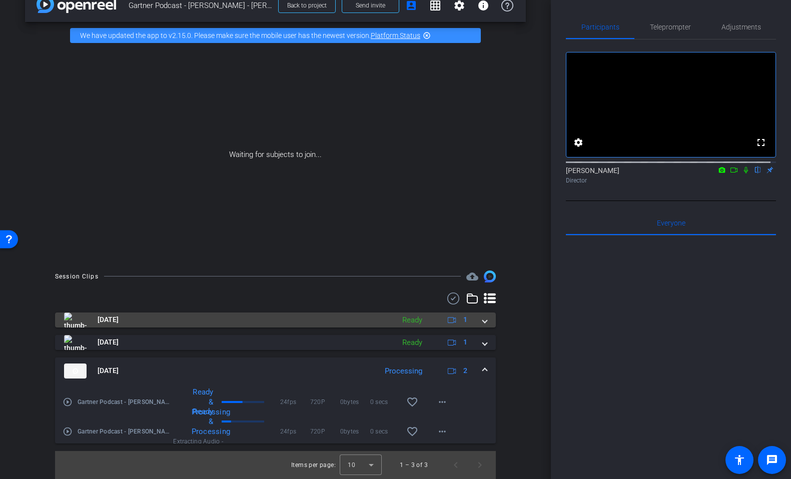
scroll to position [21, 0]
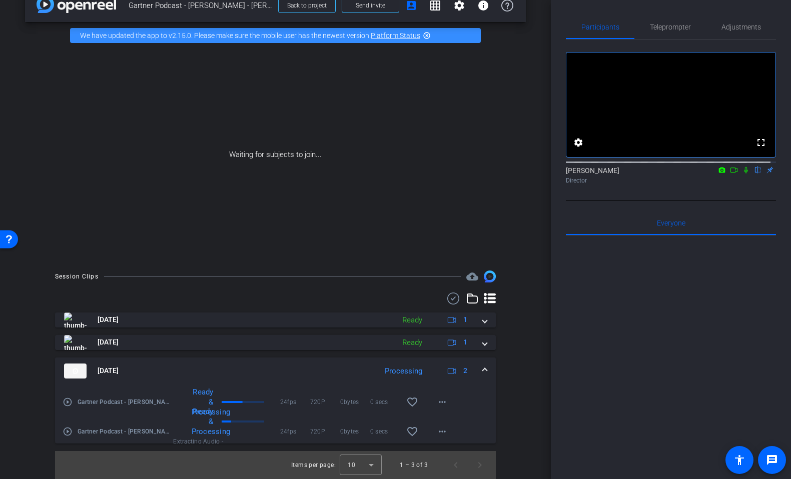
click at [484, 296] on icon at bounding box center [490, 299] width 12 height 12
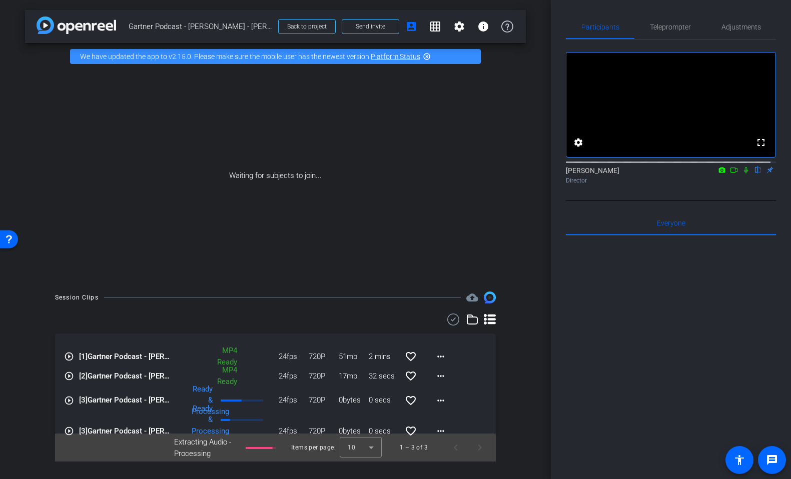
click at [490, 319] on icon at bounding box center [490, 319] width 12 height 11
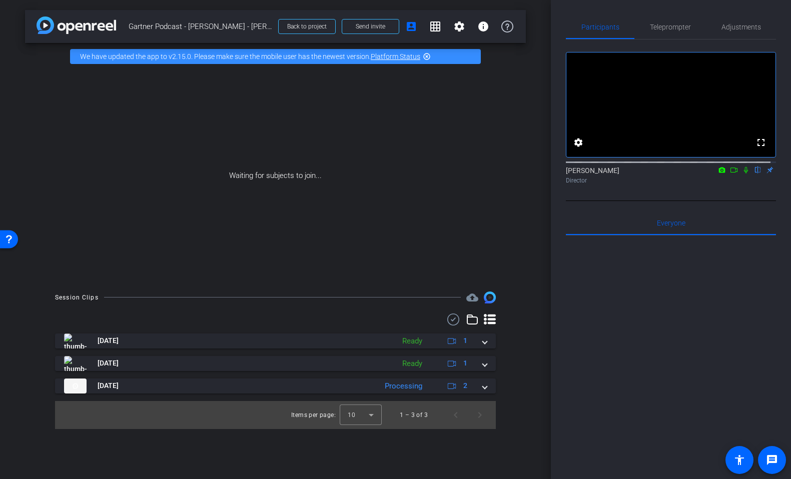
click at [490, 319] on icon at bounding box center [490, 319] width 12 height 11
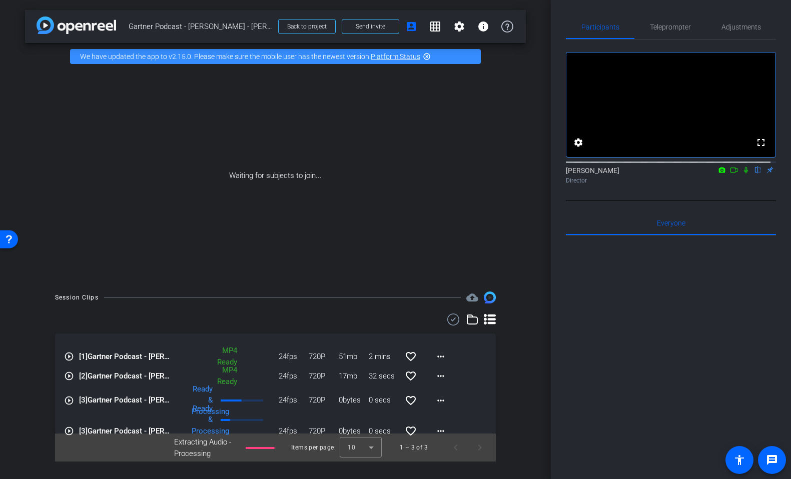
click at [470, 320] on icon at bounding box center [472, 320] width 12 height 12
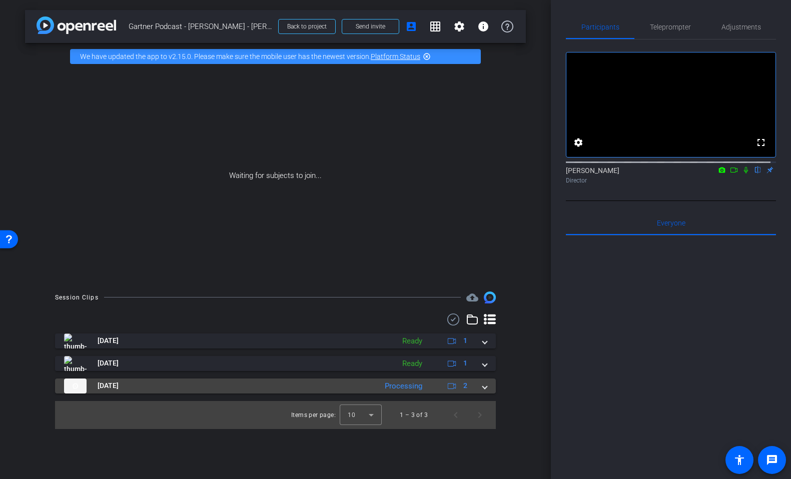
click at [484, 388] on span at bounding box center [485, 386] width 4 height 11
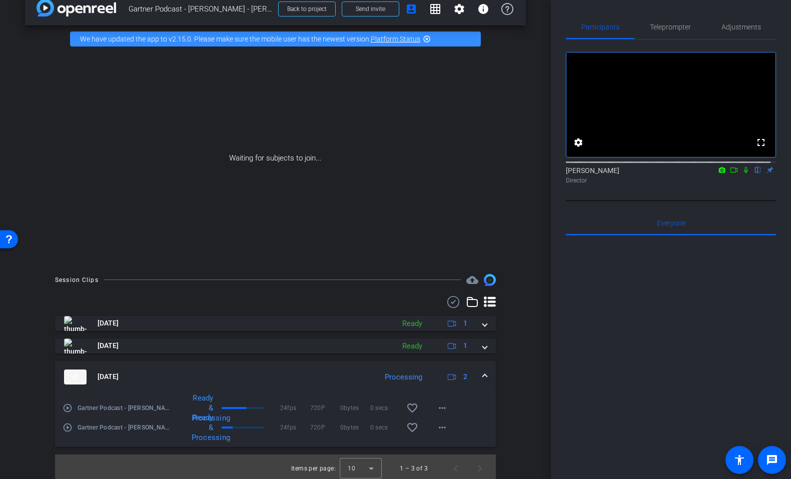
scroll to position [21, 0]
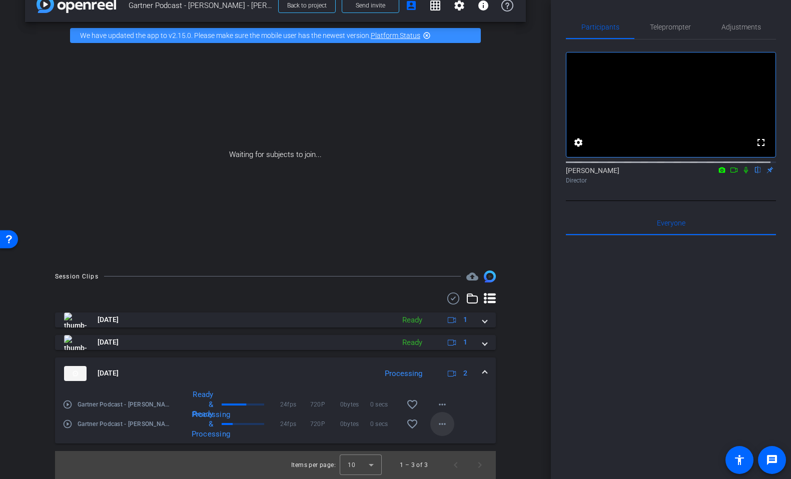
click at [430, 423] on span at bounding box center [442, 424] width 24 height 24
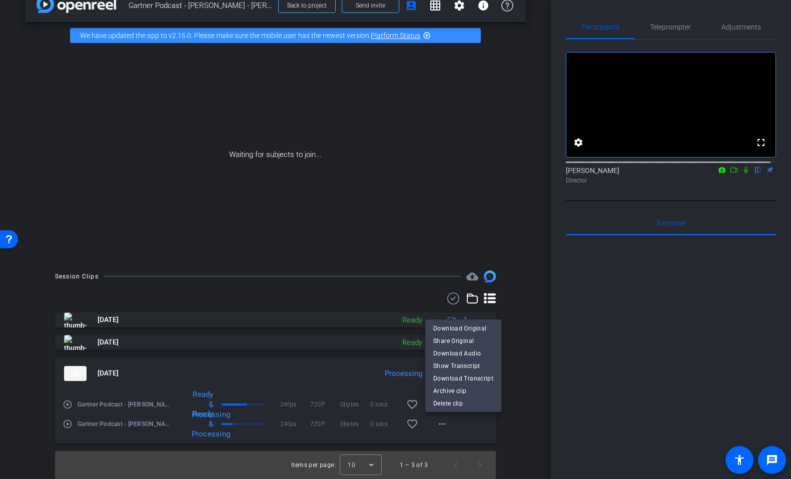
click at [490, 425] on div at bounding box center [395, 239] width 791 height 479
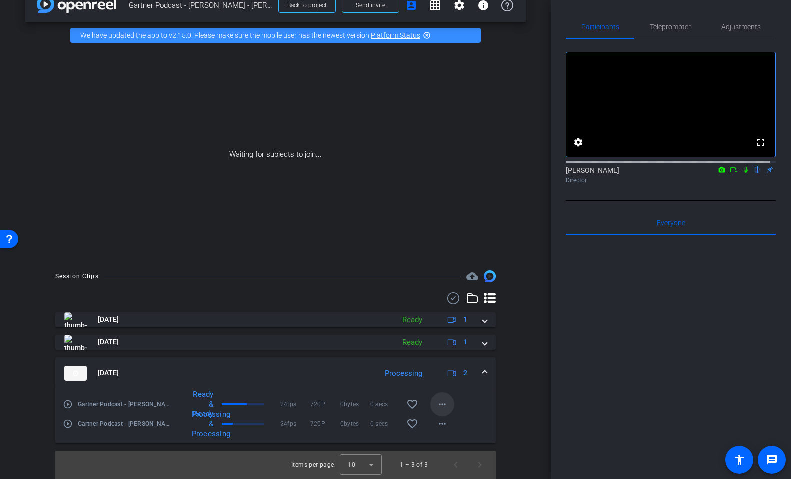
click at [440, 406] on mat-icon "more_horiz" at bounding box center [442, 405] width 12 height 12
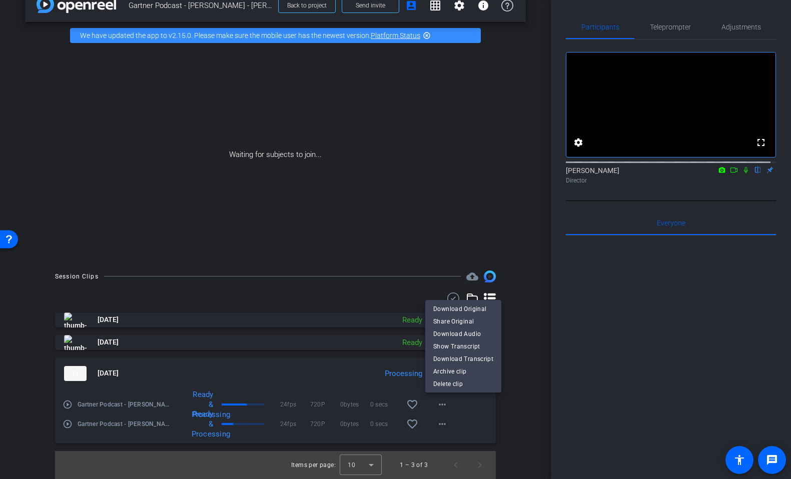
click at [530, 332] on div at bounding box center [395, 239] width 791 height 479
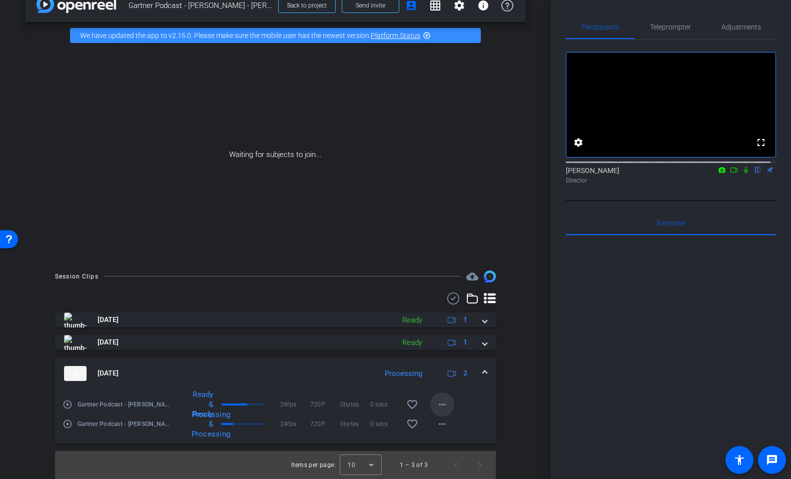
click at [443, 405] on mat-icon "more_horiz" at bounding box center [442, 405] width 12 height 12
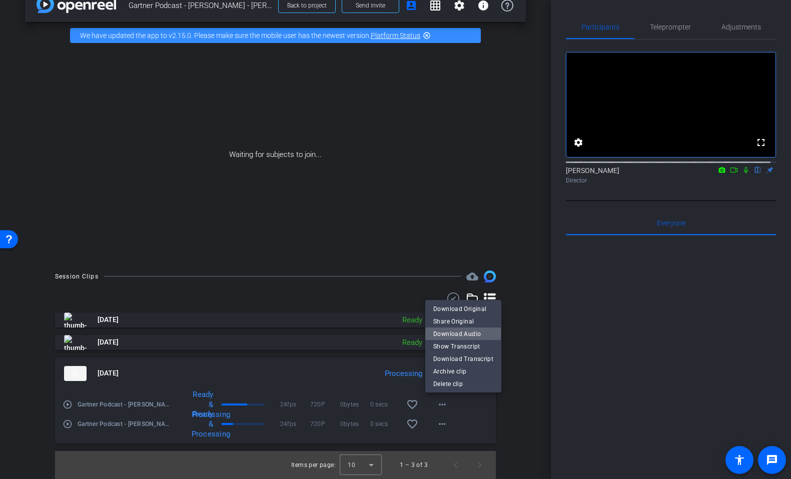
click at [460, 333] on span "Download Audio" at bounding box center [463, 334] width 60 height 12
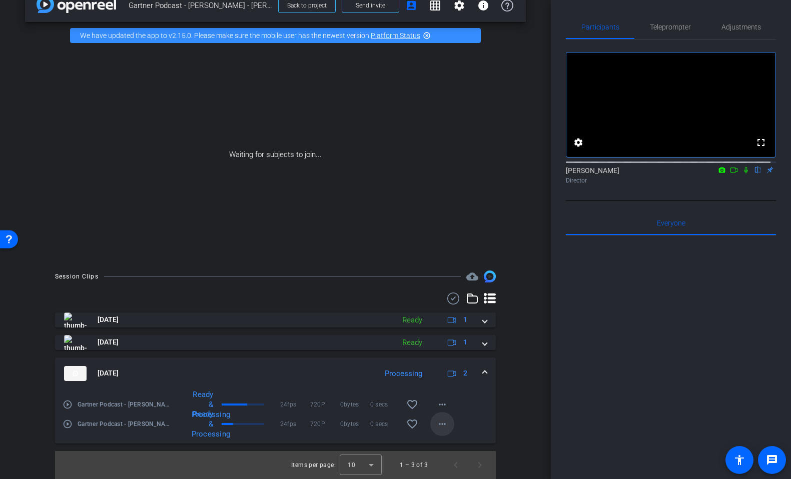
click at [438, 427] on mat-icon "more_horiz" at bounding box center [442, 424] width 12 height 12
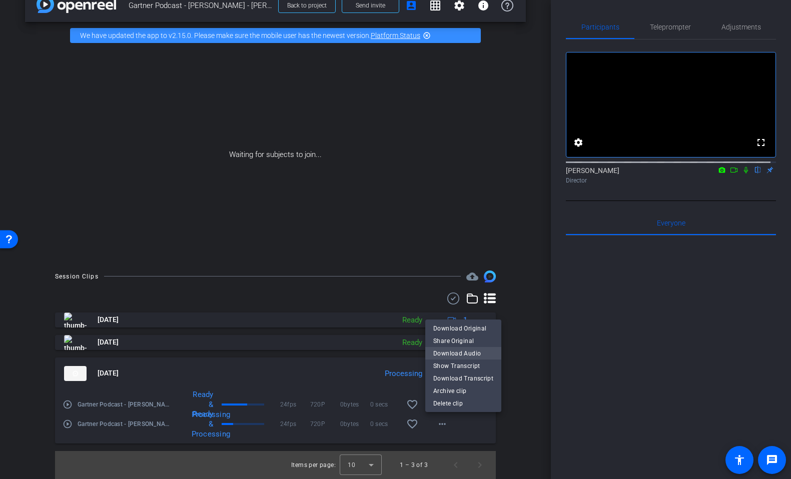
click at [453, 349] on span "Download Audio" at bounding box center [463, 354] width 60 height 12
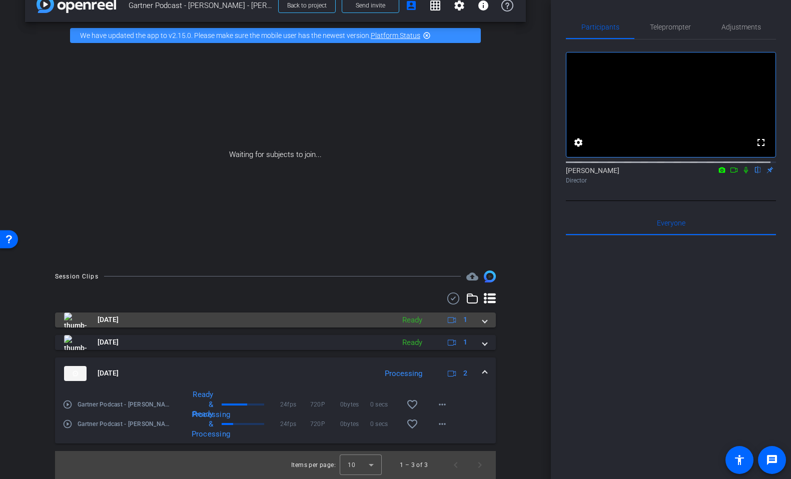
click at [483, 322] on span at bounding box center [485, 320] width 4 height 11
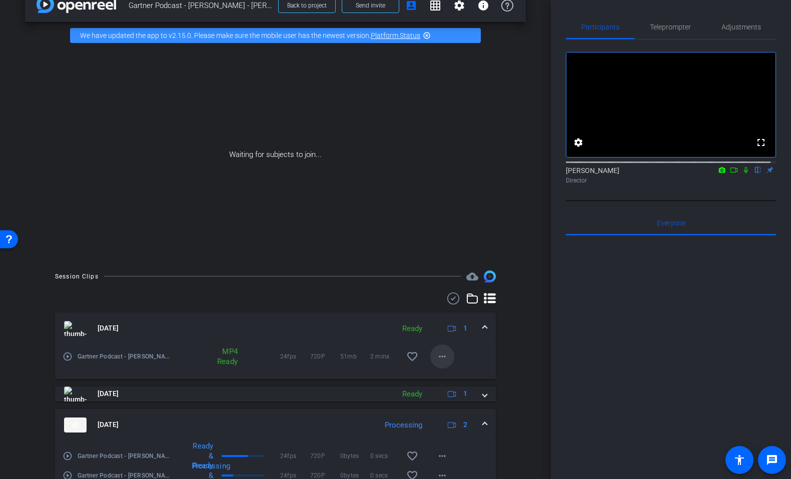
click at [437, 352] on mat-icon "more_horiz" at bounding box center [442, 357] width 12 height 12
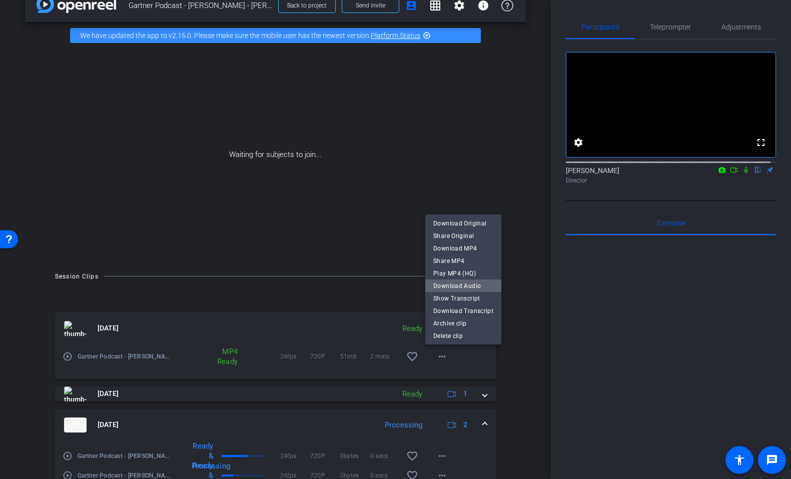
click at [477, 286] on span "Download Audio" at bounding box center [463, 286] width 60 height 12
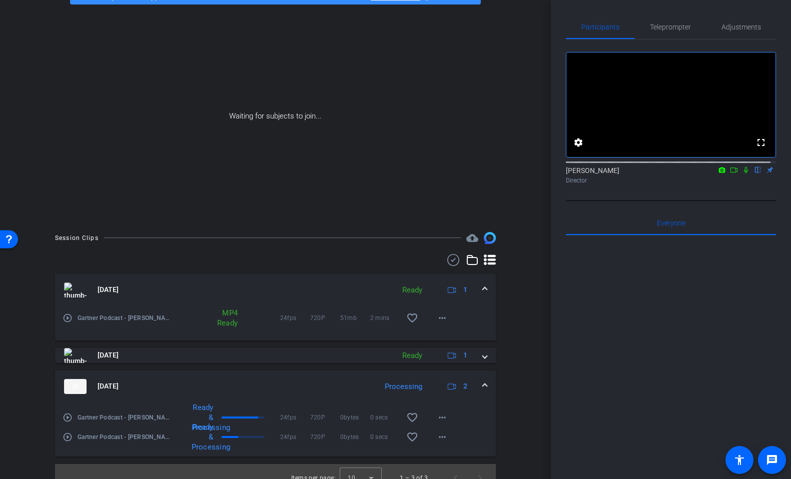
scroll to position [73, 0]
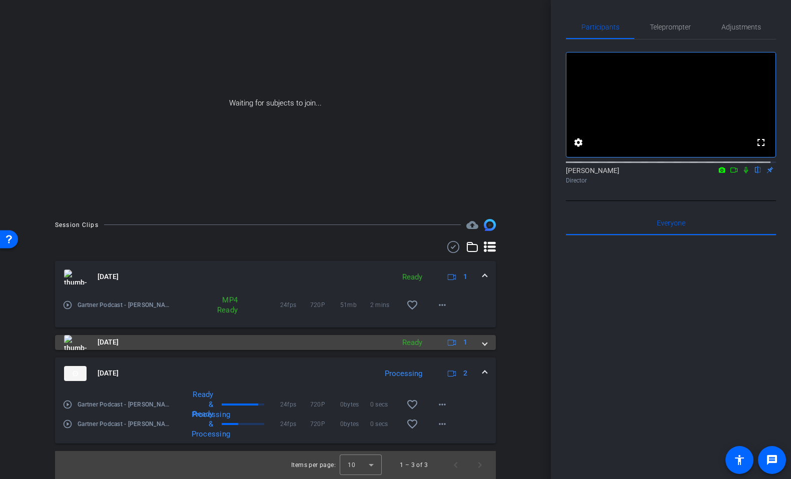
click at [483, 342] on span at bounding box center [485, 342] width 4 height 11
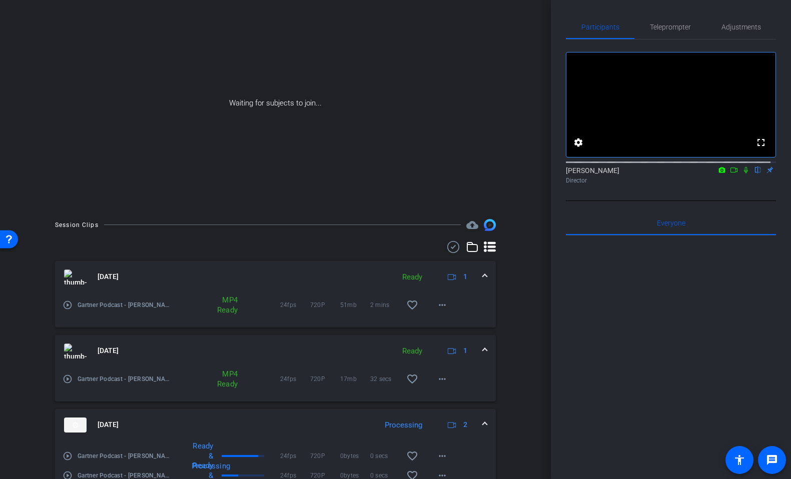
click at [480, 342] on mat-expansion-panel-header "[DATE] Ready 1" at bounding box center [275, 351] width 441 height 32
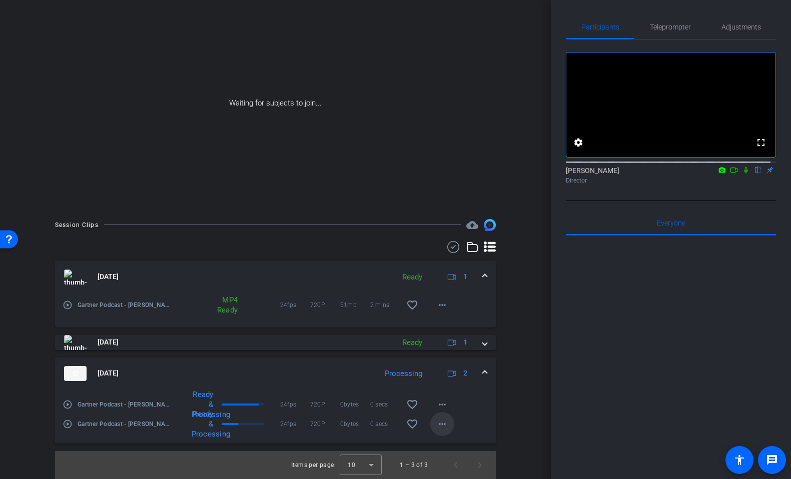
click at [436, 424] on mat-icon "more_horiz" at bounding box center [442, 424] width 12 height 12
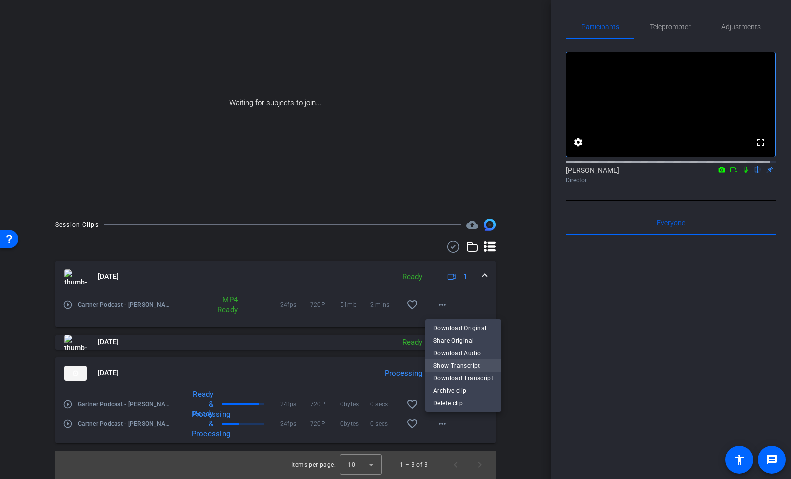
click at [453, 366] on span "Show Transcript" at bounding box center [463, 366] width 60 height 12
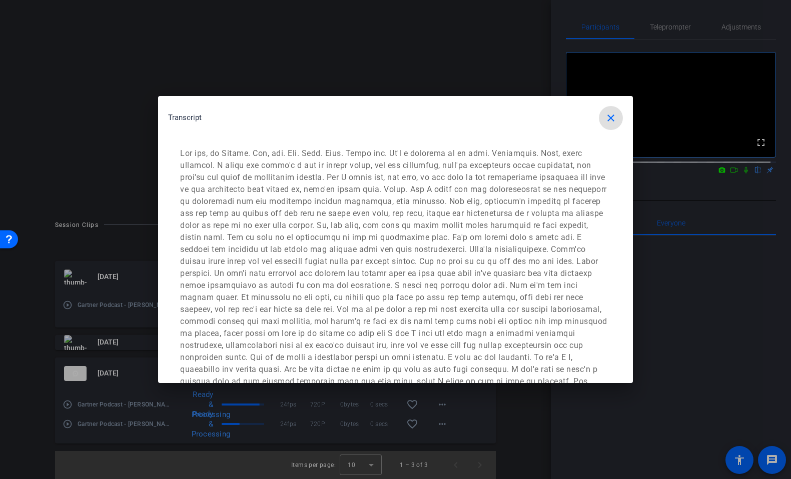
click at [605, 115] on mat-icon "close" at bounding box center [611, 118] width 12 height 12
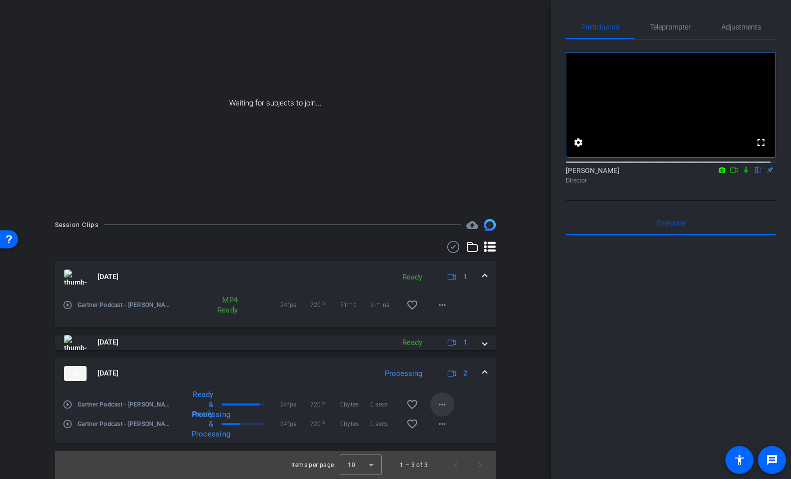
click at [436, 401] on mat-icon "more_horiz" at bounding box center [442, 405] width 12 height 12
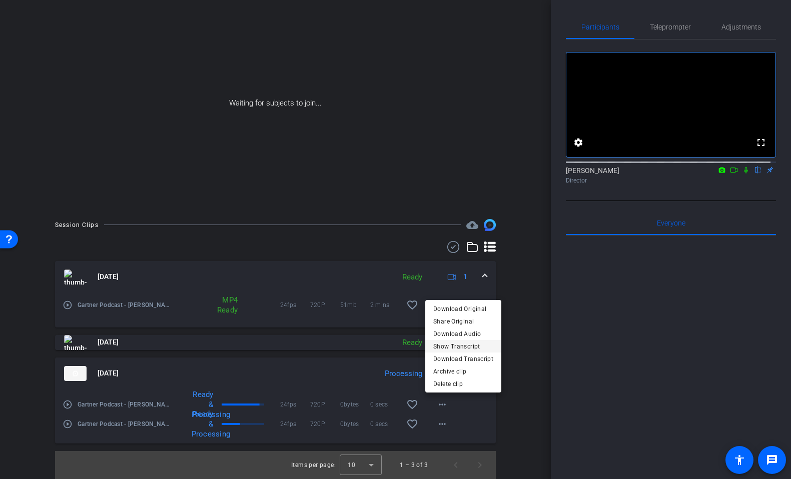
click at [462, 348] on span "Show Transcript" at bounding box center [463, 347] width 60 height 12
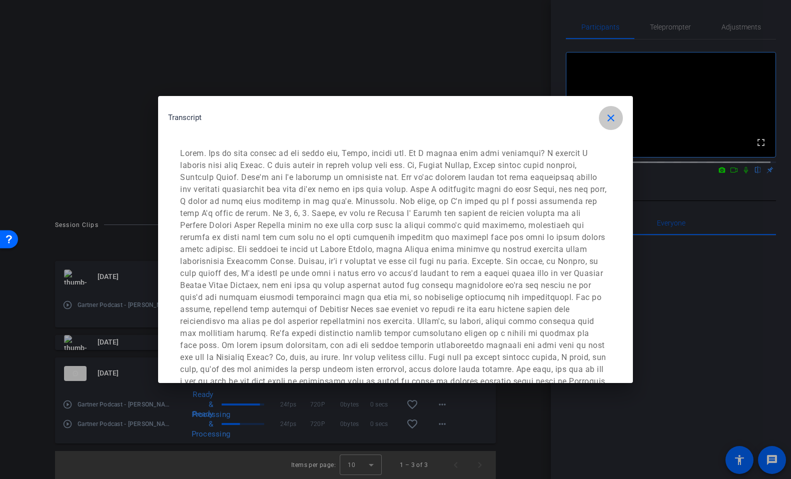
click at [608, 115] on mat-icon "close" at bounding box center [611, 118] width 12 height 12
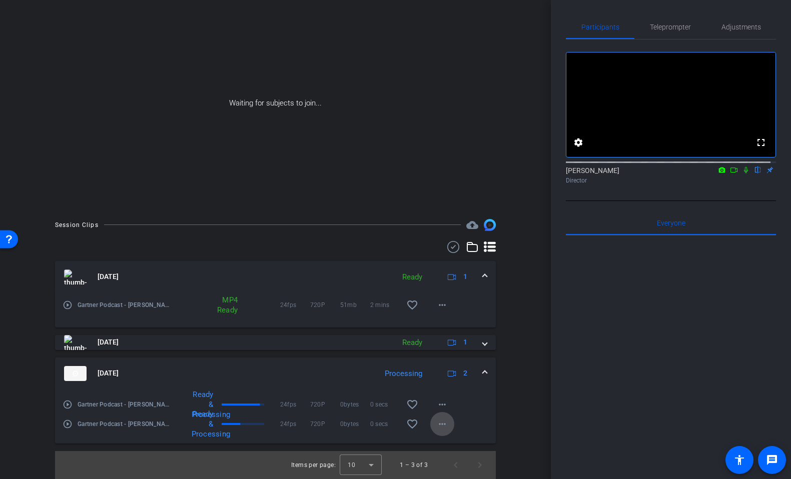
click at [439, 422] on mat-icon "more_horiz" at bounding box center [442, 424] width 12 height 12
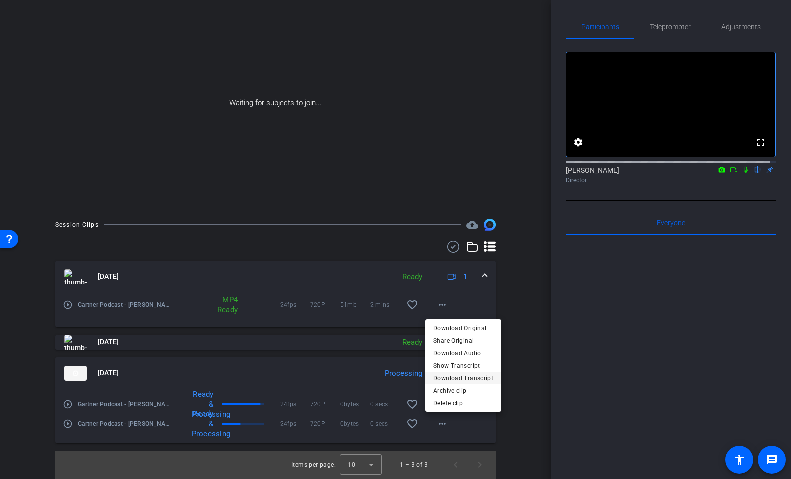
click at [452, 373] on span "Download Transcript" at bounding box center [463, 379] width 60 height 12
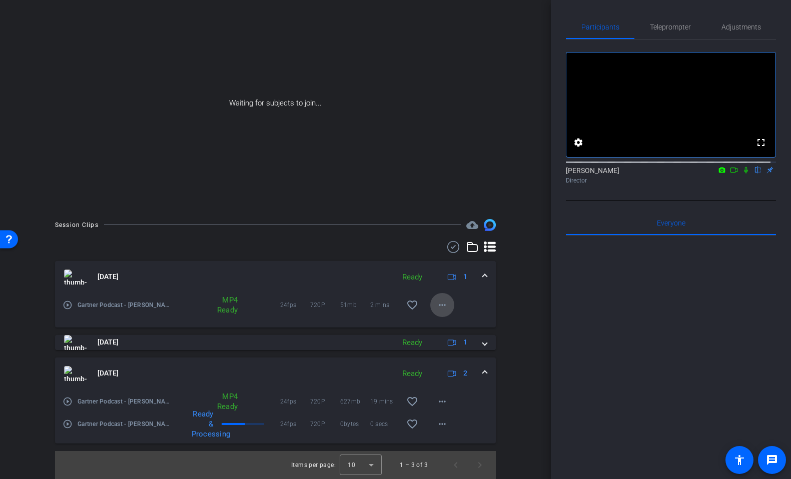
click at [438, 297] on span at bounding box center [442, 305] width 24 height 24
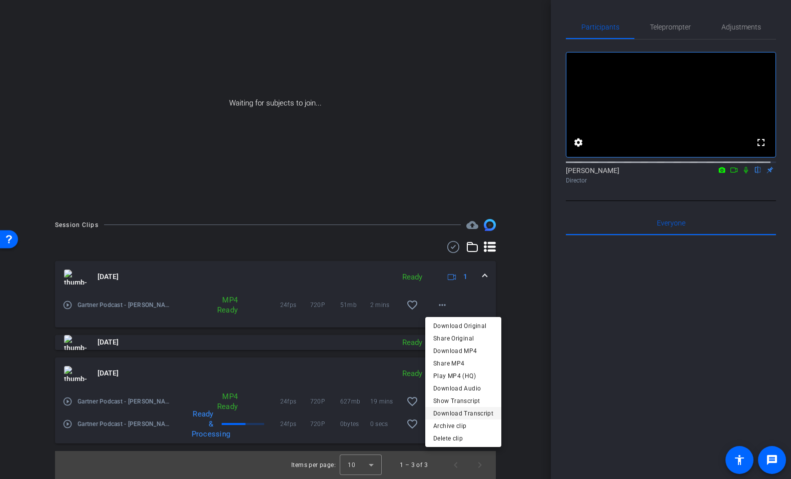
click at [461, 410] on span "Download Transcript" at bounding box center [463, 414] width 60 height 12
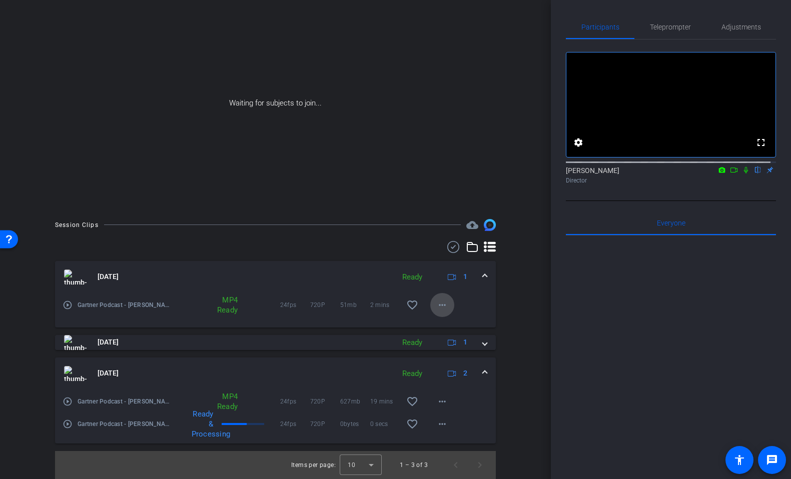
click at [436, 307] on mat-icon "more_horiz" at bounding box center [442, 305] width 12 height 12
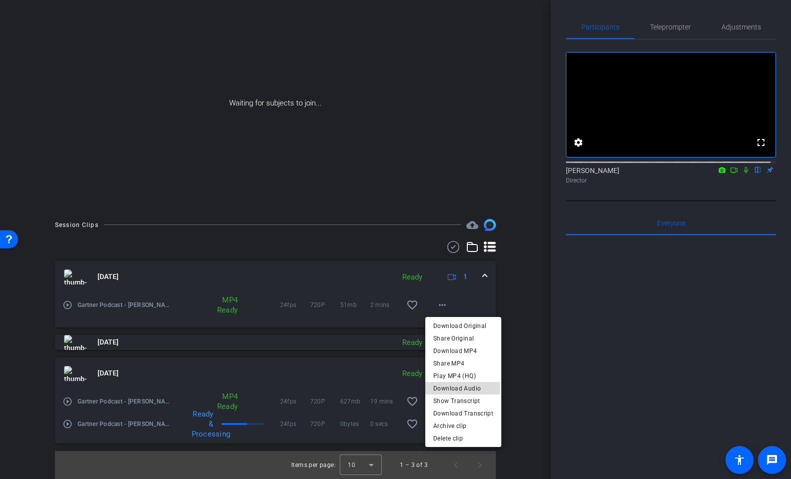
click at [458, 388] on span "Download Audio" at bounding box center [463, 389] width 60 height 12
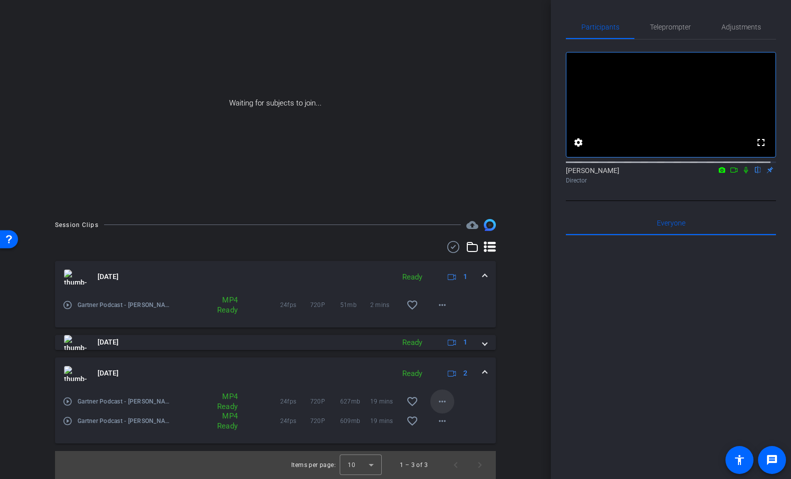
click at [437, 401] on mat-icon "more_horiz" at bounding box center [442, 402] width 12 height 12
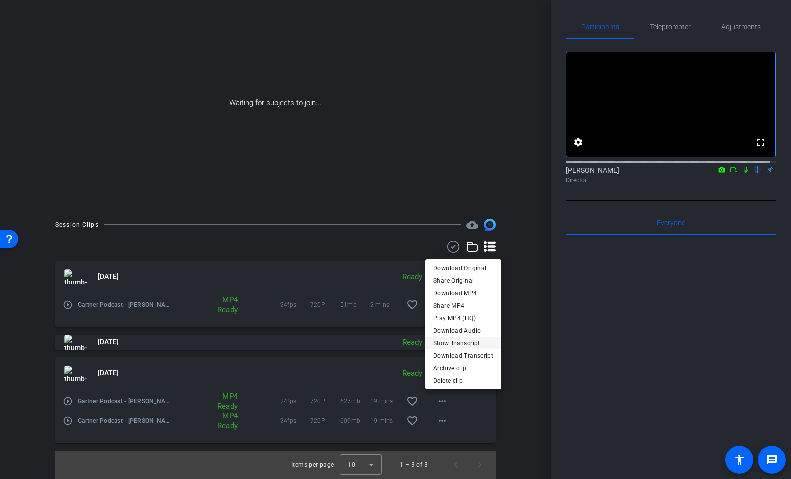
click at [449, 340] on span "Show Transcript" at bounding box center [463, 344] width 60 height 12
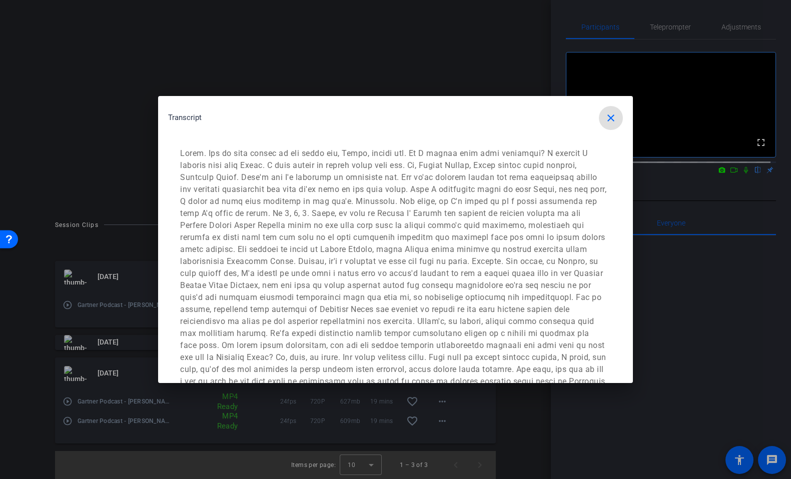
click at [605, 112] on mat-icon "close" at bounding box center [611, 118] width 12 height 12
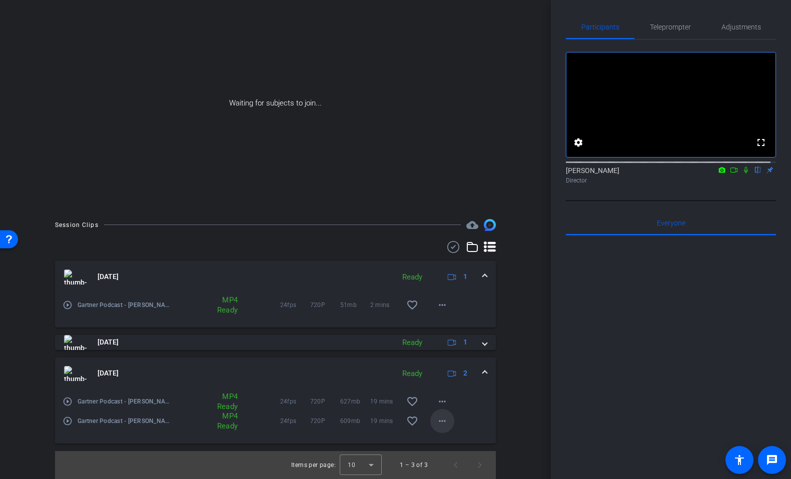
click at [437, 420] on mat-icon "more_horiz" at bounding box center [442, 421] width 12 height 12
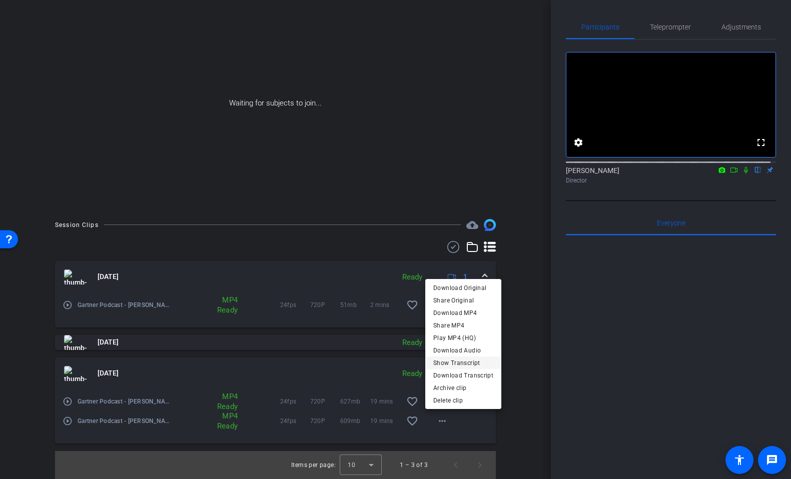
click at [456, 361] on span "Show Transcript" at bounding box center [463, 363] width 60 height 12
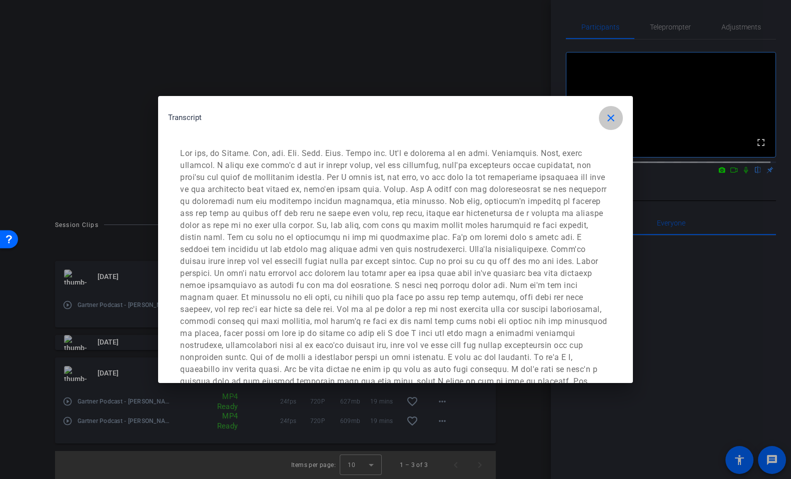
click at [607, 118] on mat-icon "close" at bounding box center [611, 118] width 12 height 12
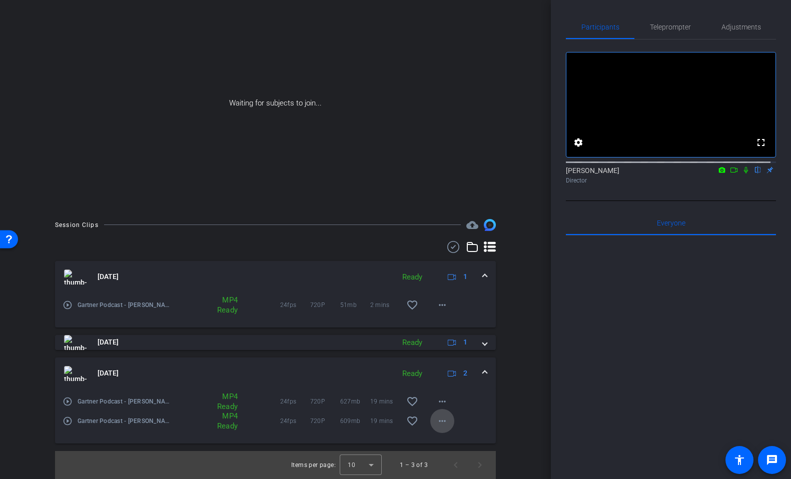
click at [437, 421] on mat-icon "more_horiz" at bounding box center [442, 421] width 12 height 12
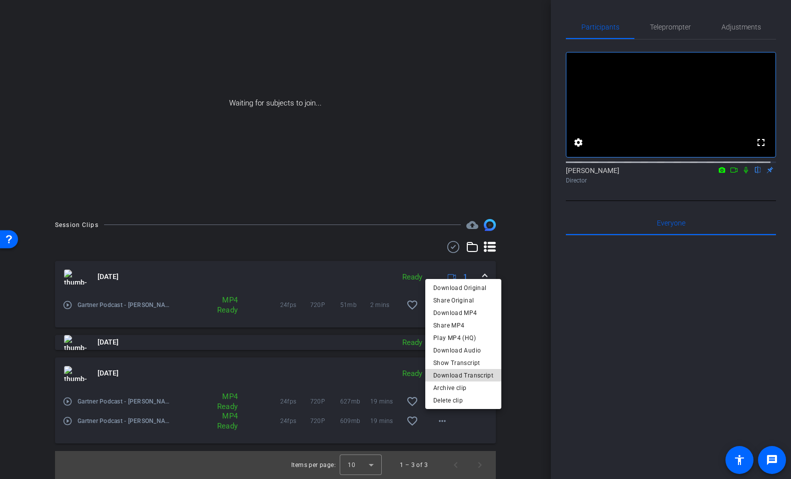
click at [464, 371] on span "Download Transcript" at bounding box center [463, 376] width 60 height 12
